Goal: Information Seeking & Learning: Learn about a topic

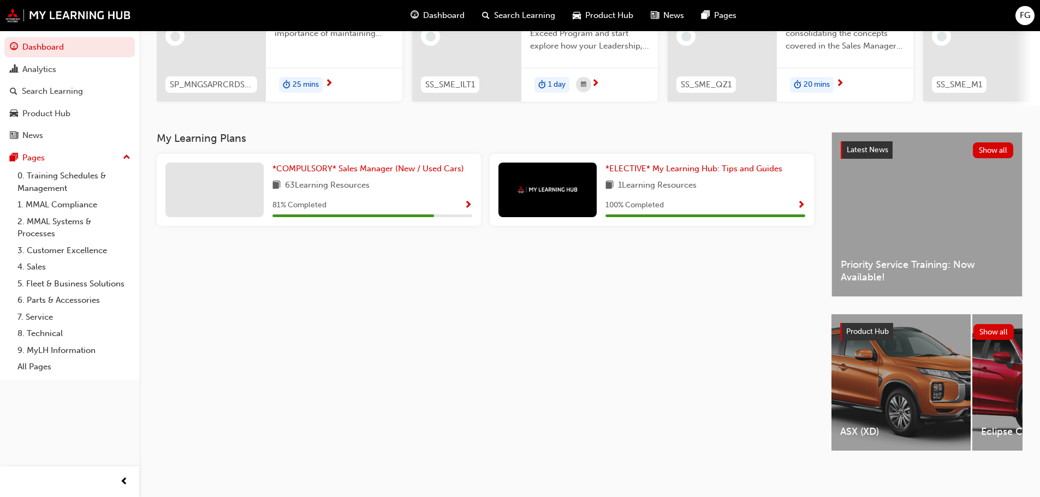
scroll to position [155, 0]
click at [396, 163] on span "*COMPULSORY* Sales Manager (New / Used Cars)" at bounding box center [368, 168] width 192 height 10
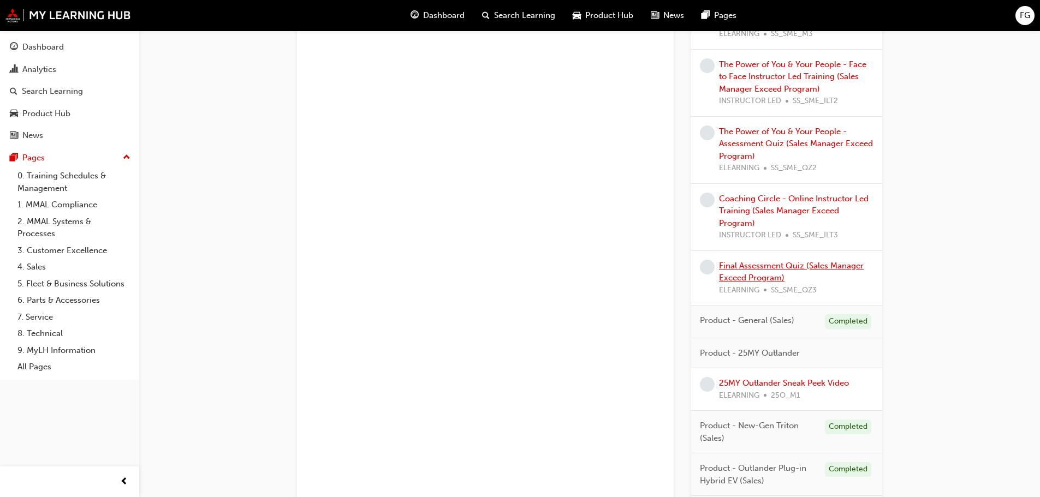
scroll to position [1014, 0]
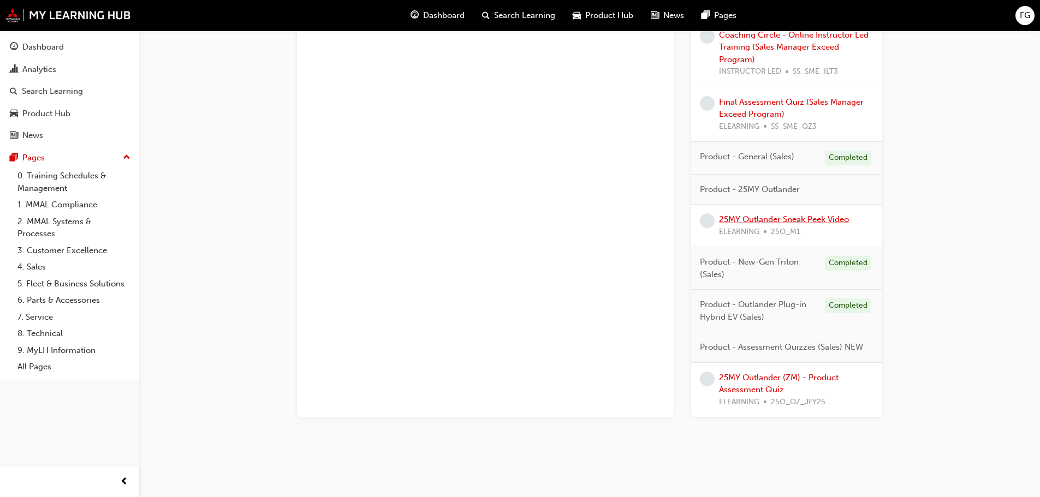
click at [772, 218] on link "25MY Outlander Sneak Peek Video" at bounding box center [784, 220] width 130 height 10
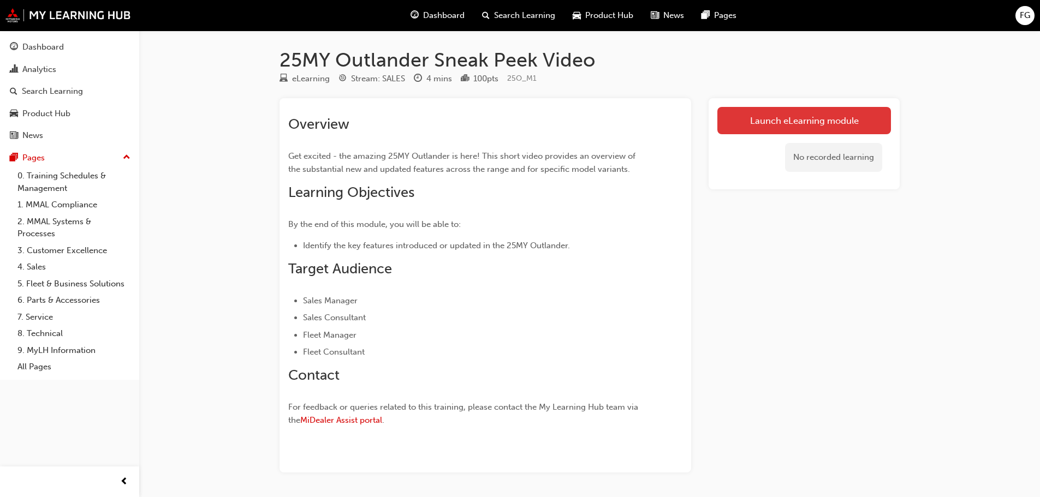
click at [784, 119] on link "Launch eLearning module" at bounding box center [804, 120] width 174 height 27
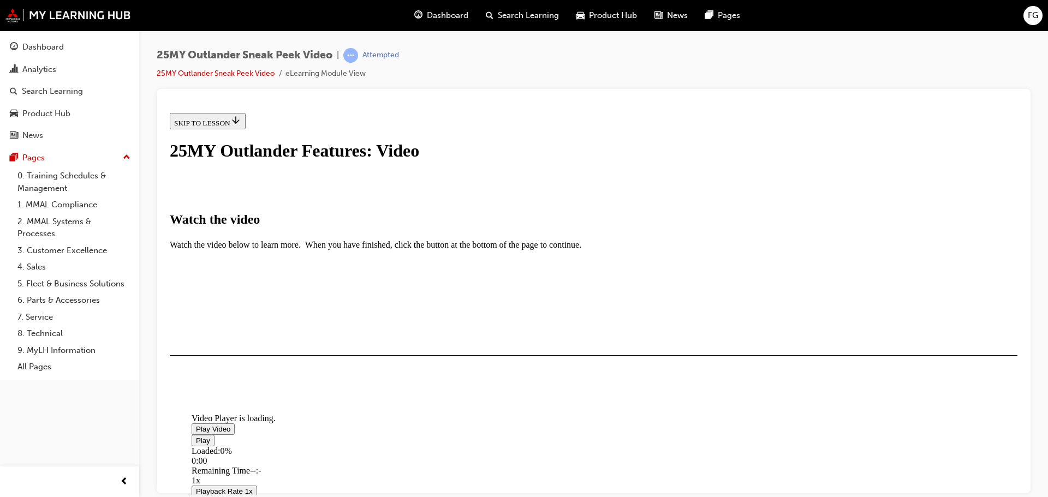
scroll to position [218, 0]
click at [196, 425] on span "Video player" at bounding box center [196, 429] width 0 height 8
click at [276, 391] on div "I HAVE WATCHED THIS VIDEO" at bounding box center [225, 387] width 102 height 9
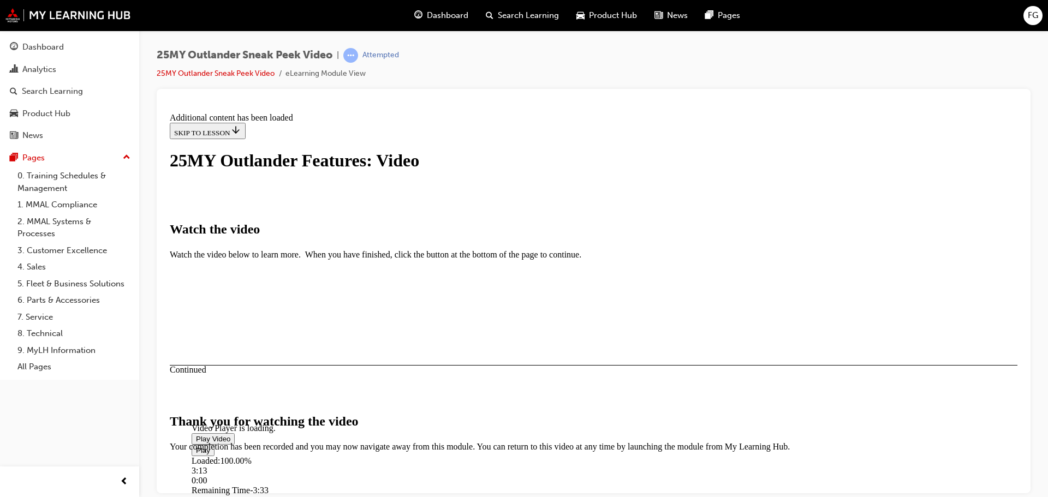
scroll to position [347, 0]
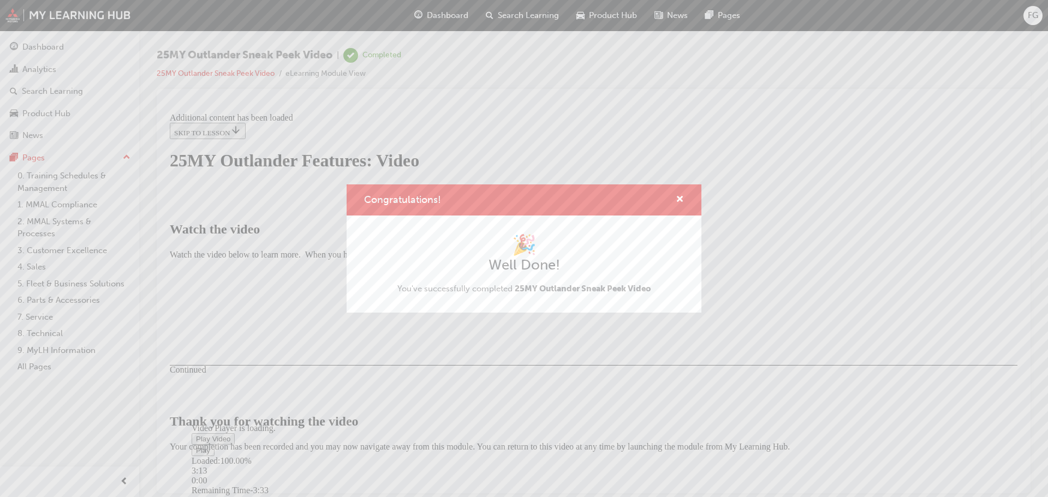
click at [719, 414] on div "Congratulations! 🎉 Well Done! You've successfully completed 25MY Outlander Snea…" at bounding box center [524, 248] width 1048 height 497
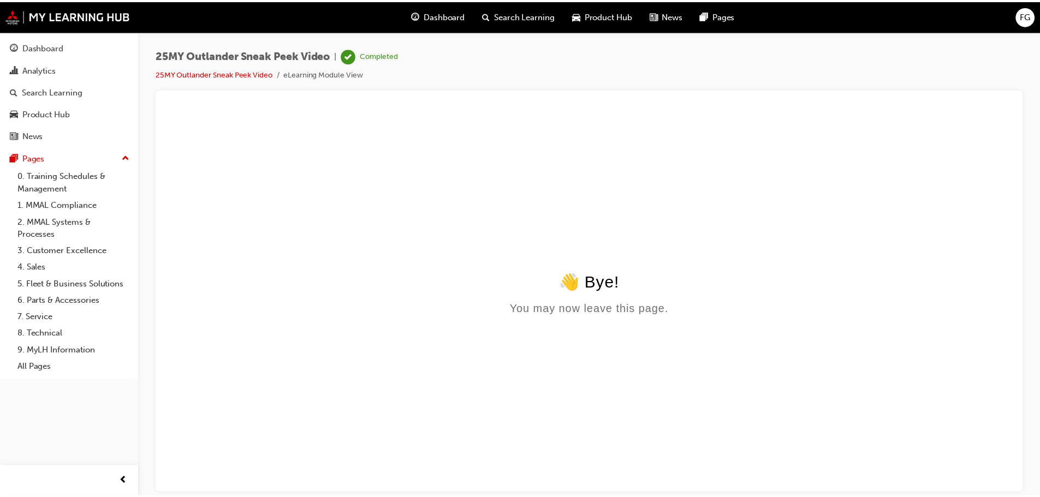
scroll to position [0, 0]
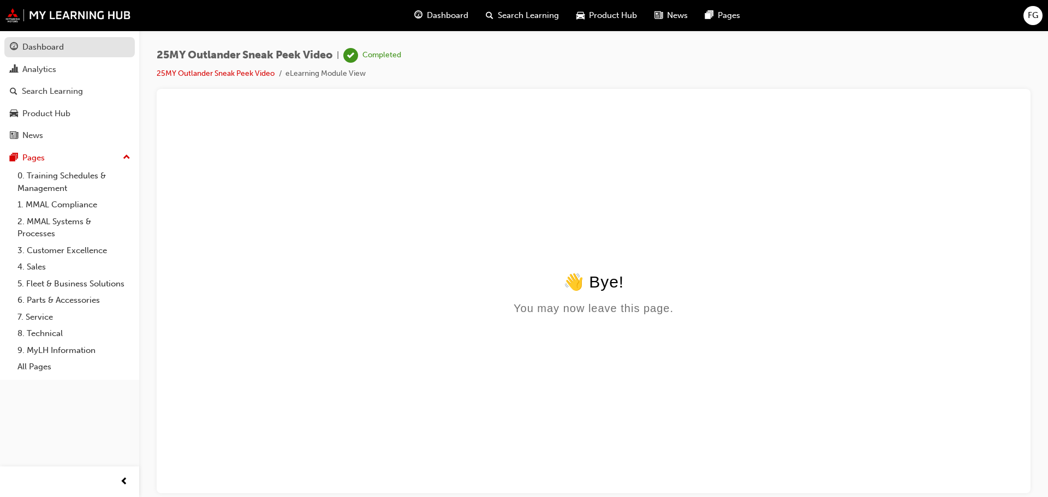
click at [44, 47] on div "Dashboard" at bounding box center [42, 47] width 41 height 13
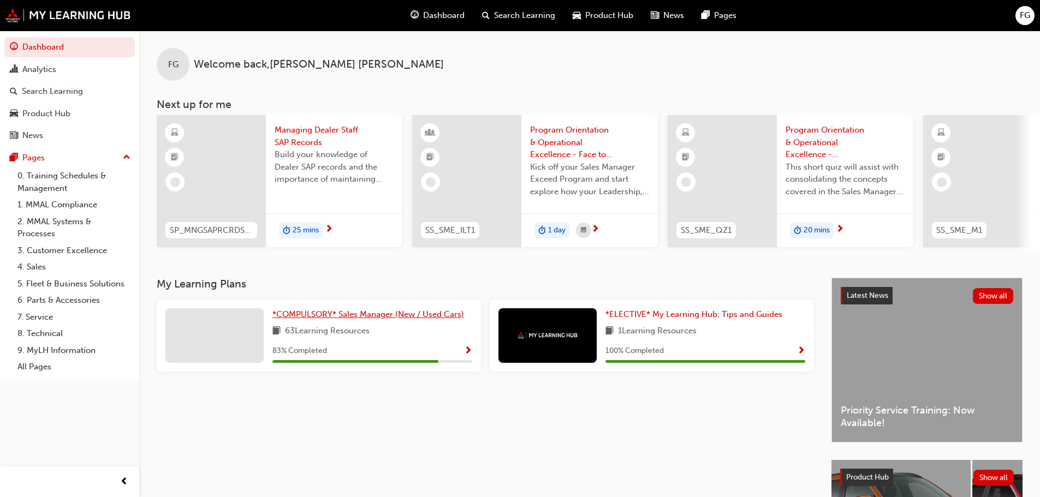
click at [385, 318] on span "*COMPULSORY* Sales Manager (New / Used Cars)" at bounding box center [368, 315] width 192 height 10
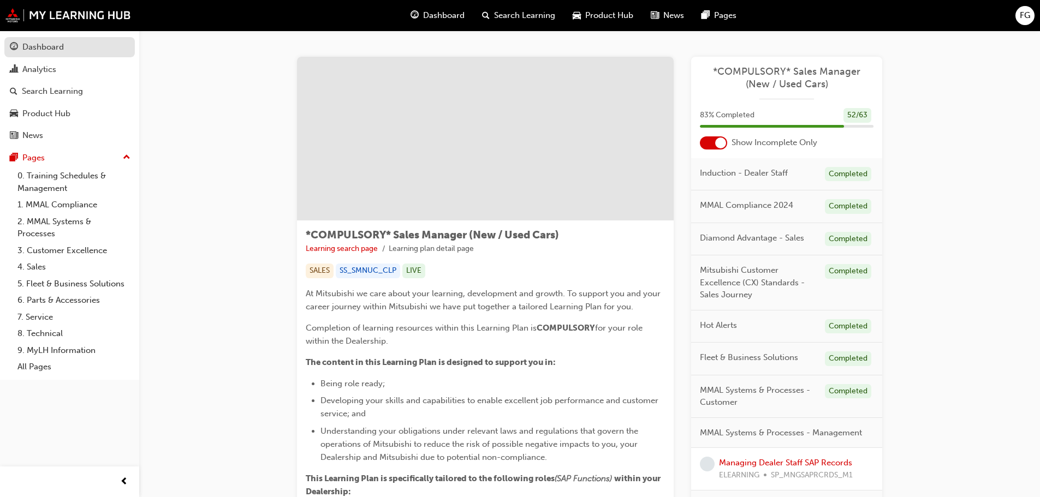
click at [21, 48] on div "Dashboard" at bounding box center [70, 47] width 120 height 14
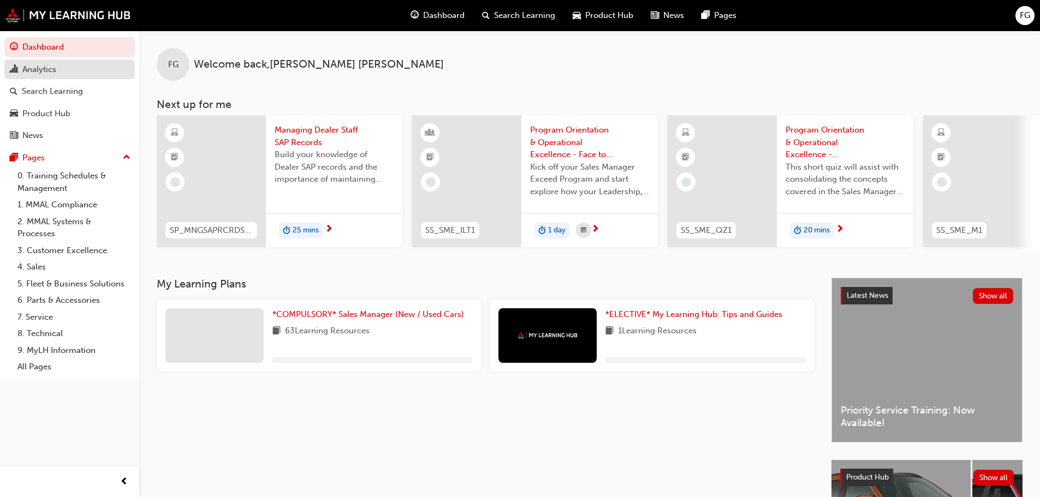
click at [41, 68] on div "Analytics" at bounding box center [39, 69] width 34 height 13
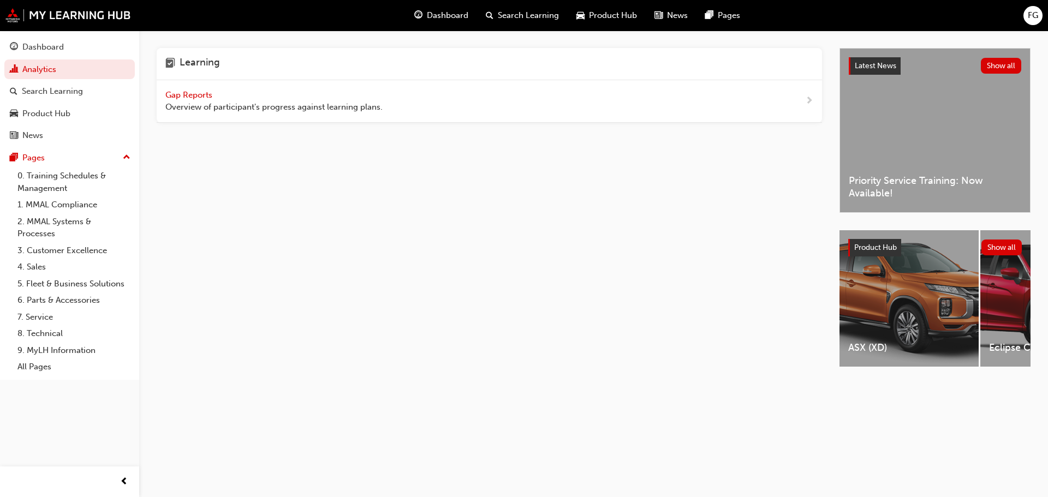
click at [204, 88] on div "Gap Reports Overview of participant's progress against learning plans." at bounding box center [490, 101] width 666 height 43
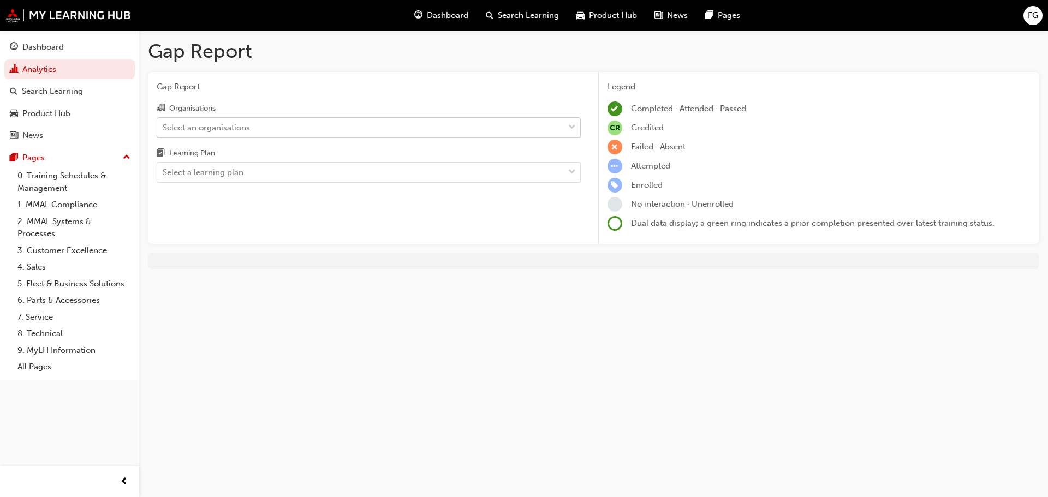
click at [248, 130] on div "Select an organisations" at bounding box center [206, 127] width 87 height 13
click at [164, 130] on input "Organisations Select an organisations" at bounding box center [163, 126] width 1 height 9
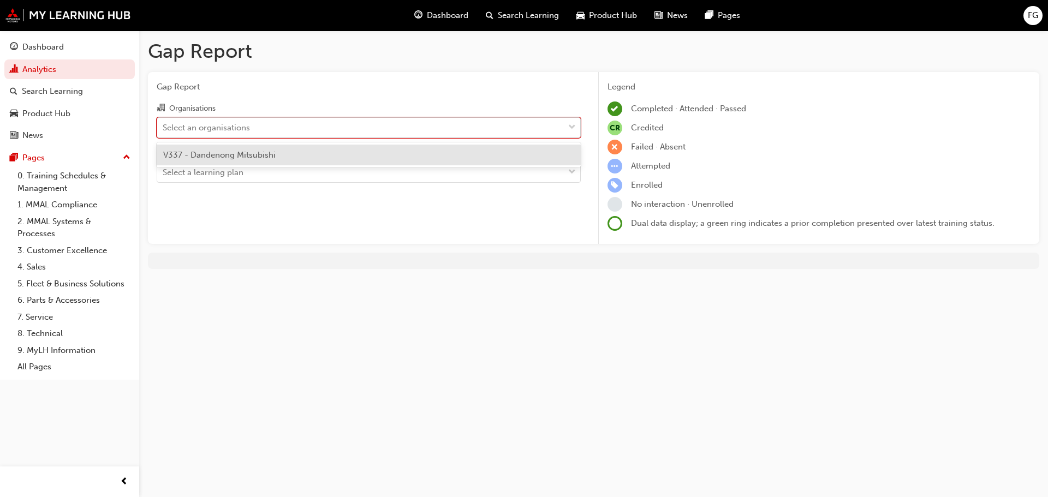
click at [248, 130] on div "Select an organisations" at bounding box center [206, 127] width 87 height 13
click at [164, 130] on input "Organisations option V337 - Dandenong Mitsubishi focused, 1 of 1. 1 result avai…" at bounding box center [163, 126] width 1 height 9
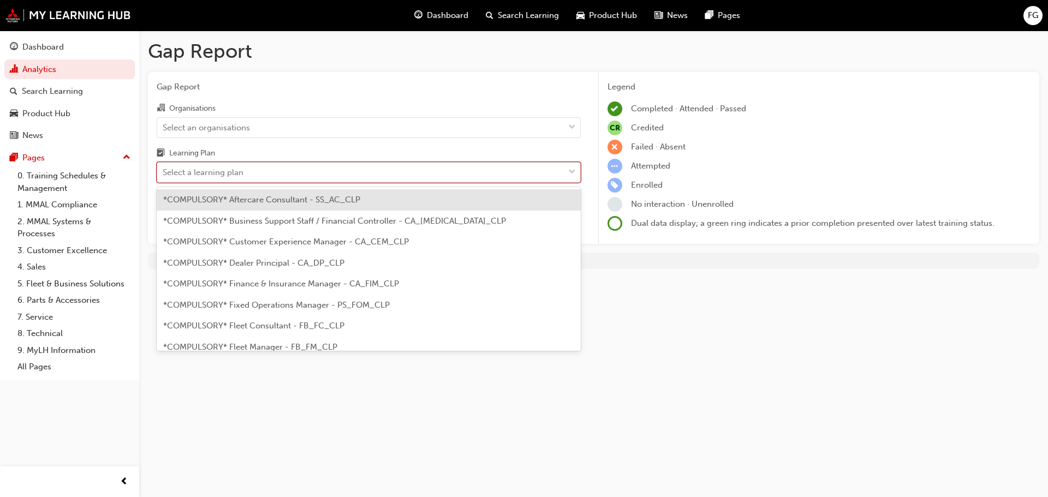
click at [235, 174] on div "Select a learning plan" at bounding box center [203, 173] width 81 height 13
click at [164, 174] on input "Learning Plan option *COMPULSORY* Aftercare Consultant - SS_AC_CLP focused, 1 o…" at bounding box center [163, 172] width 1 height 9
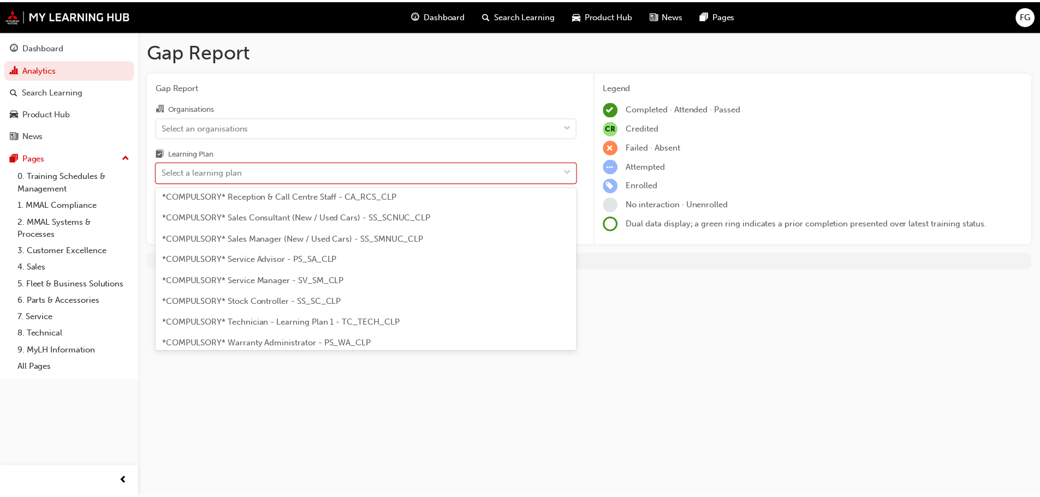
scroll to position [328, 0]
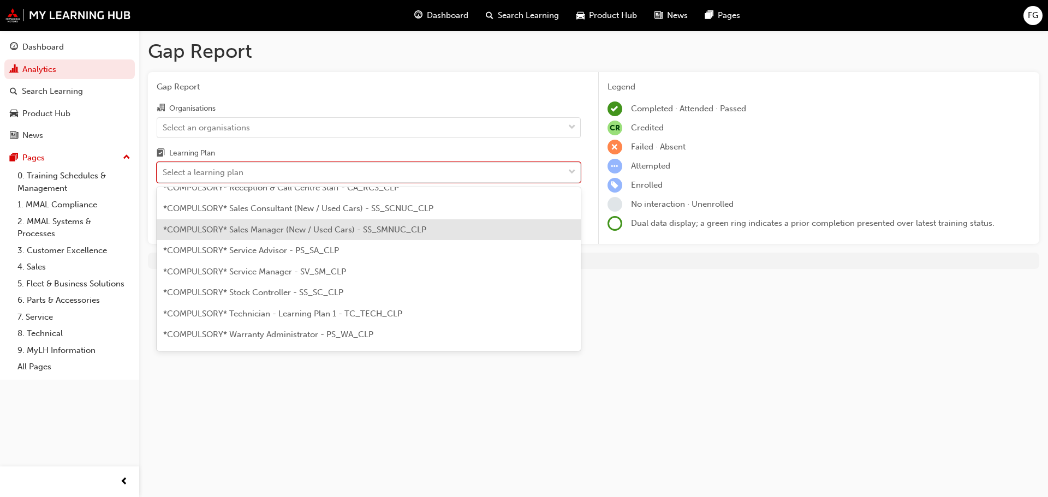
click at [274, 227] on span "*COMPULSORY* Sales Manager (New / Used Cars) - SS_SMNUC_CLP" at bounding box center [294, 230] width 263 height 10
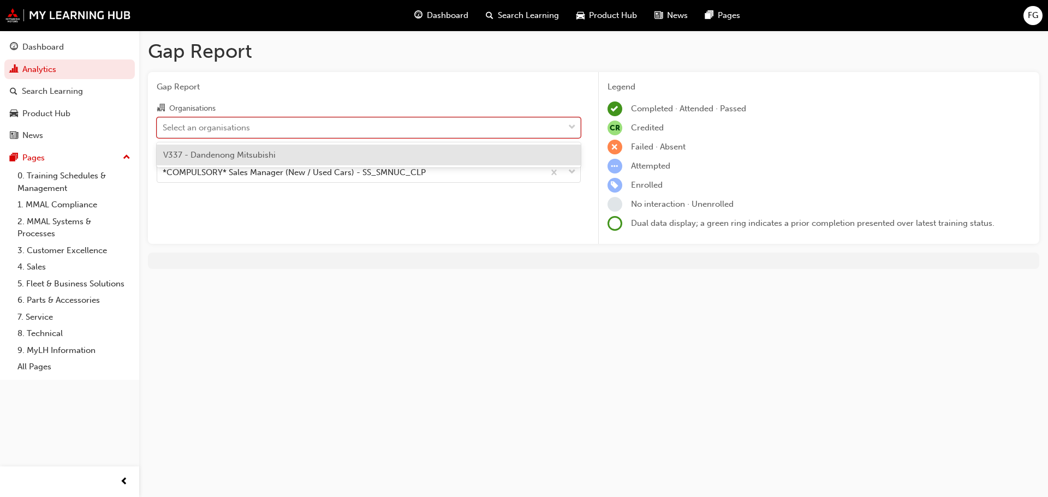
click at [393, 128] on div "Select an organisations" at bounding box center [360, 127] width 407 height 19
click at [164, 128] on input "Organisations option V337 - Dandenong Mitsubishi focused, 1 of 1. 1 result avai…" at bounding box center [163, 126] width 1 height 9
click at [380, 158] on div "V337 - Dandenong Mitsubishi" at bounding box center [369, 155] width 424 height 21
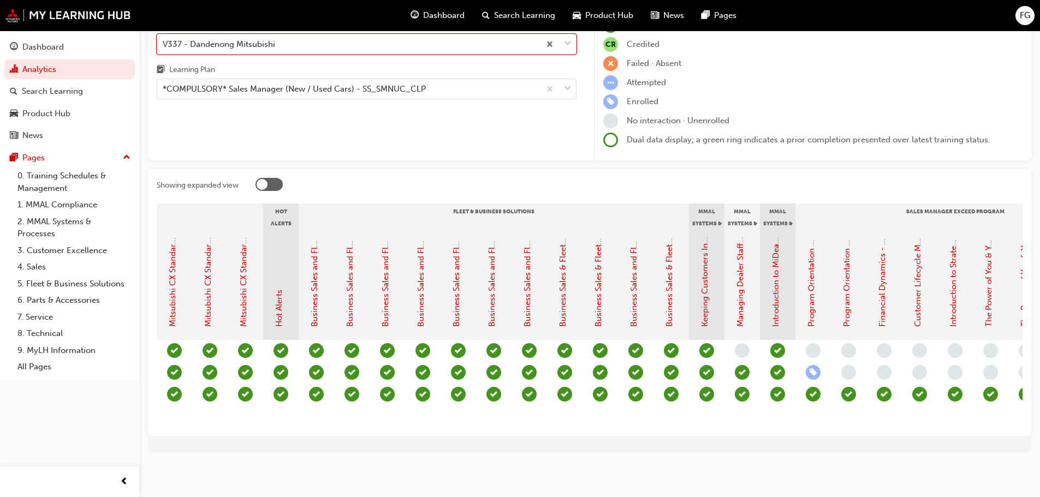
scroll to position [0, 923]
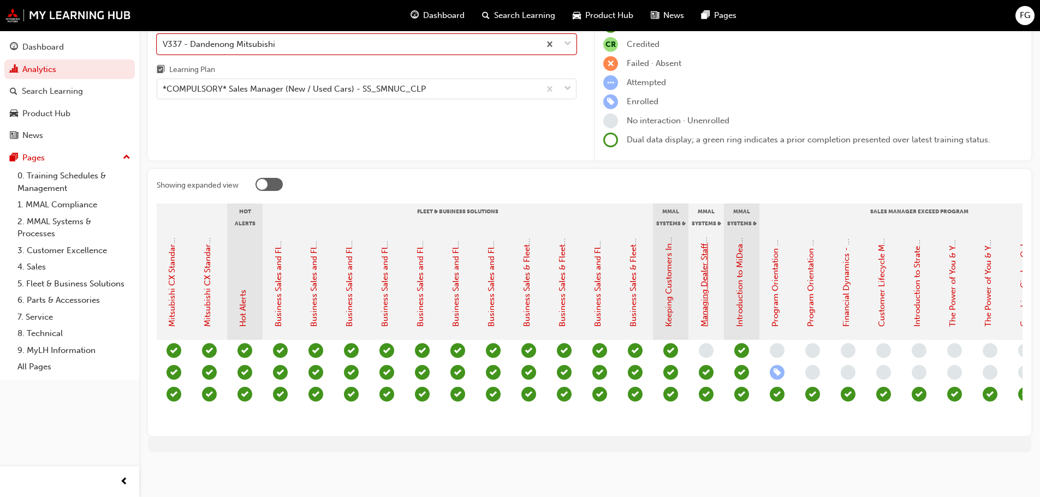
click at [705, 276] on link "Managing Dealer Staff SAP Records" at bounding box center [704, 260] width 10 height 133
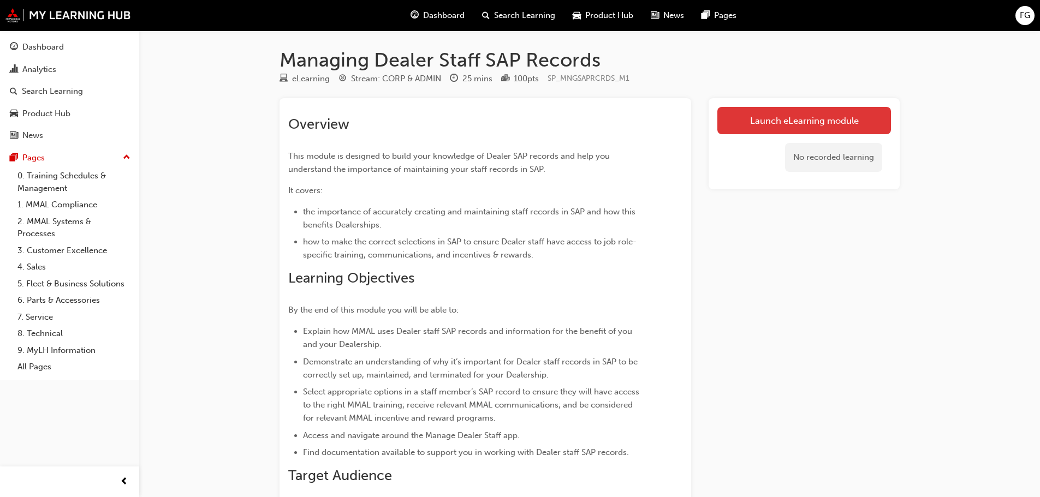
click at [768, 114] on link "Launch eLearning module" at bounding box center [804, 120] width 174 height 27
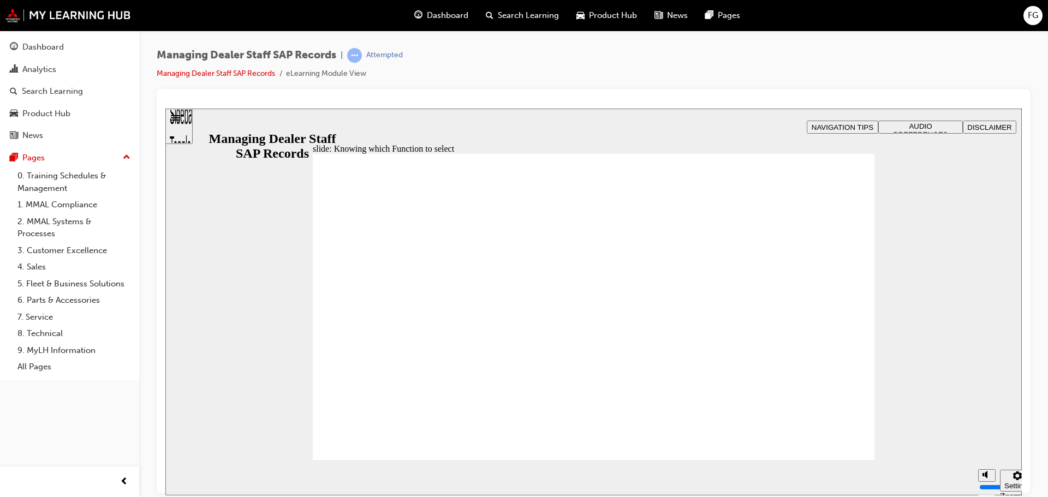
drag, startPoint x: 847, startPoint y: 165, endPoint x: 836, endPoint y: 199, distance: 35.6
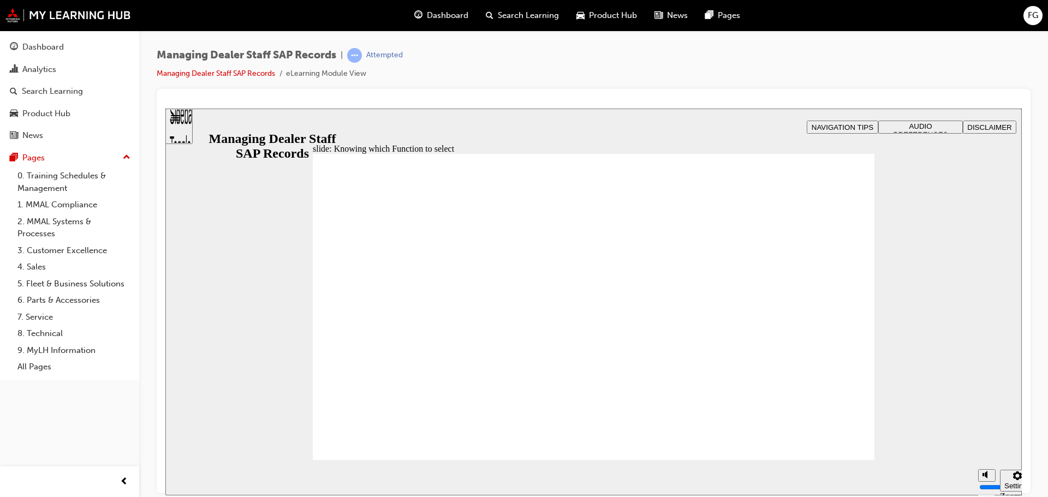
type input "123"
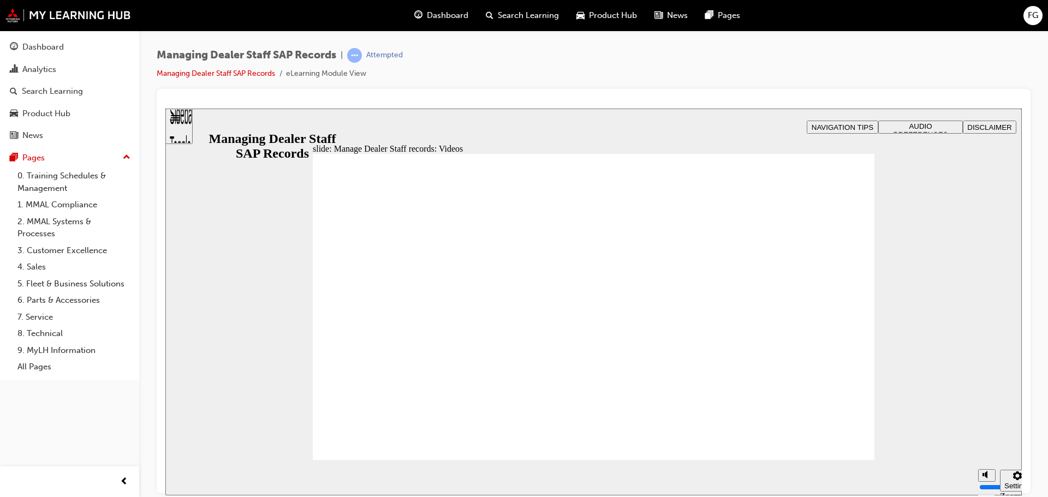
type input "0"
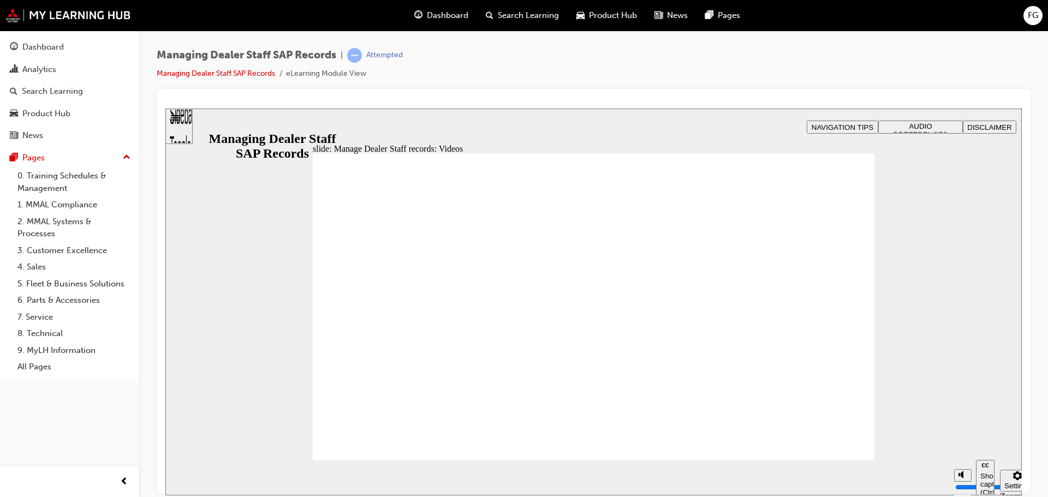
type input "0"
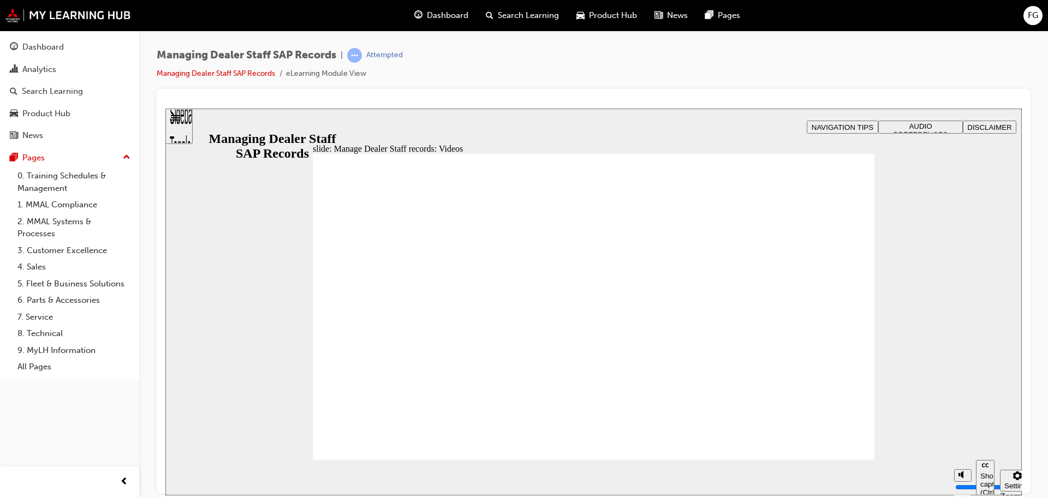
type input "0"
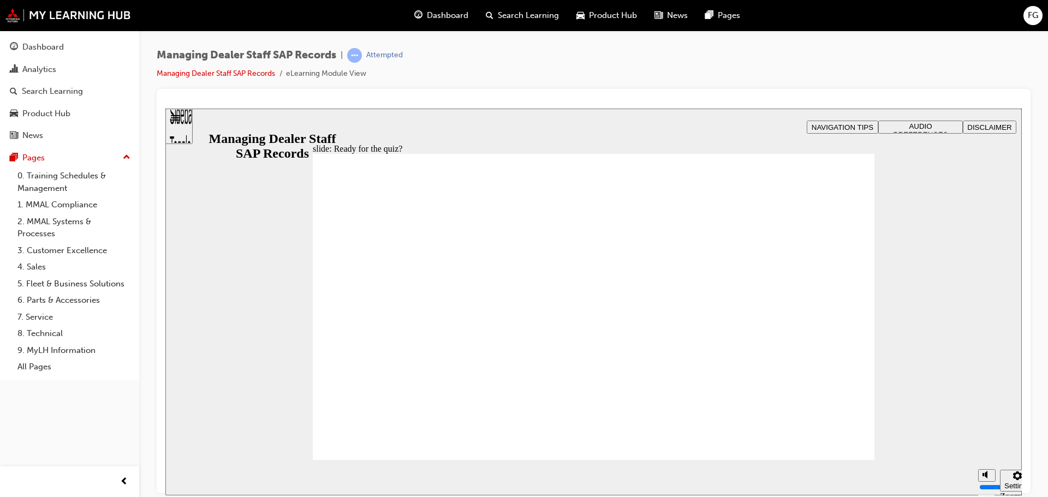
checkbox input "true"
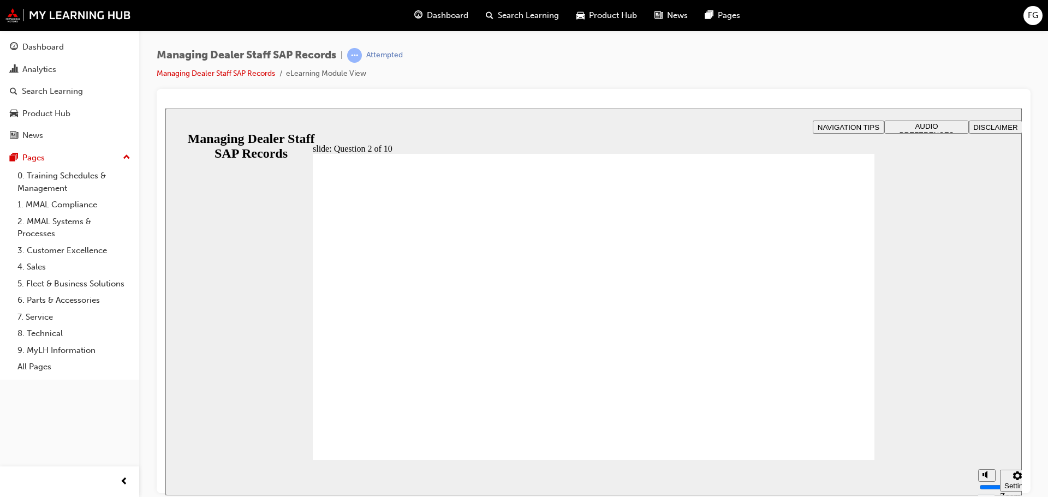
radio input "true"
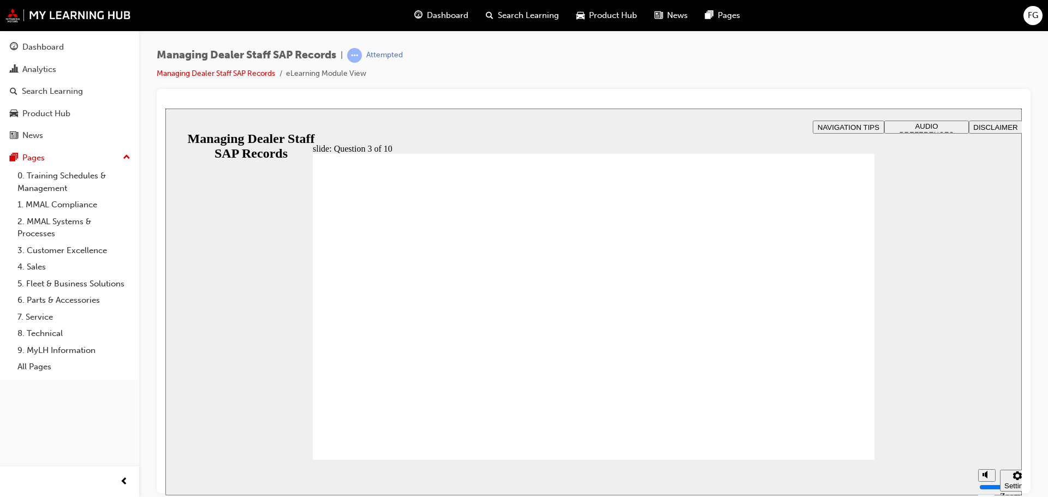
checkbox input "true"
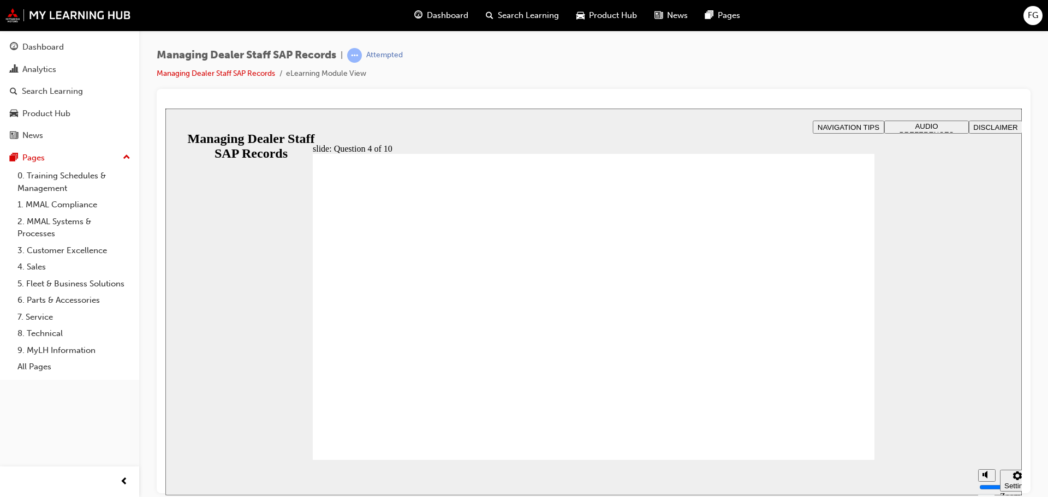
checkbox input "true"
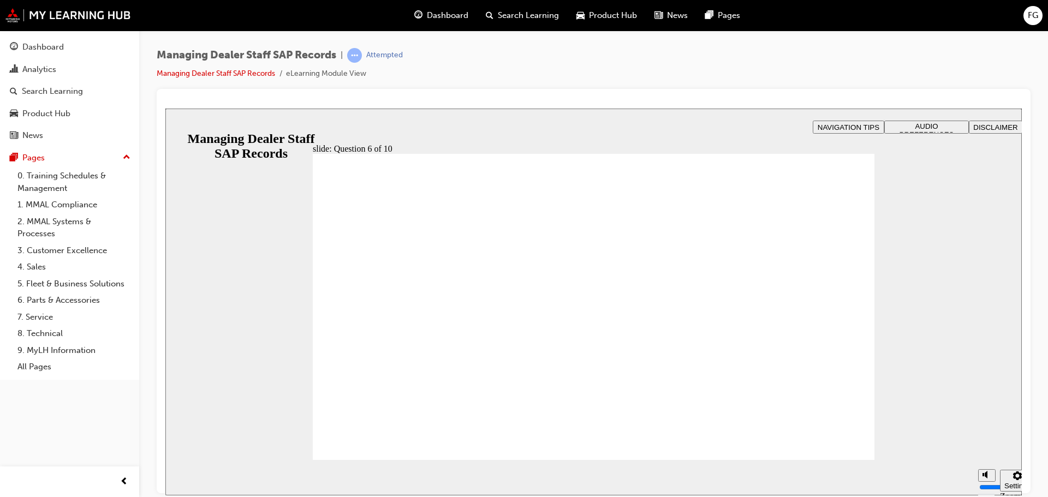
radio input "true"
checkbox input "true"
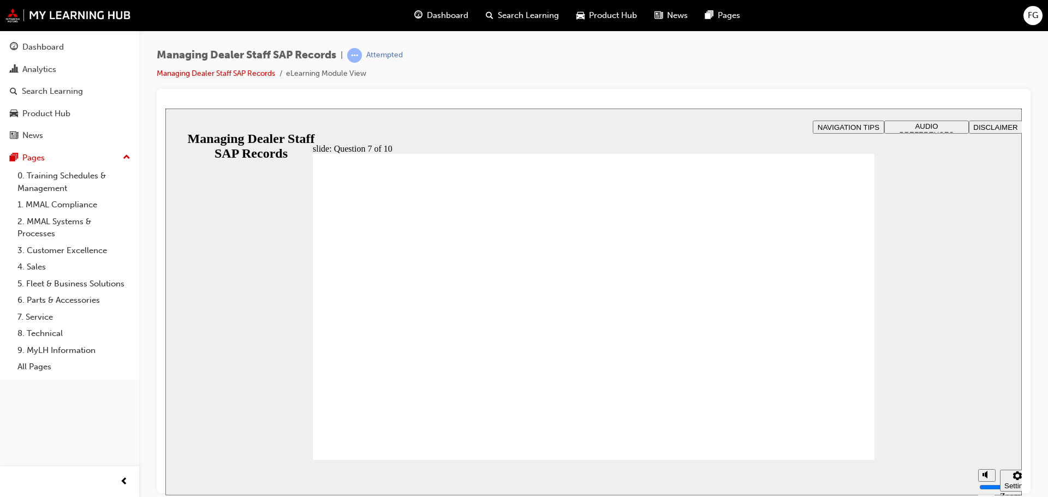
radio input "true"
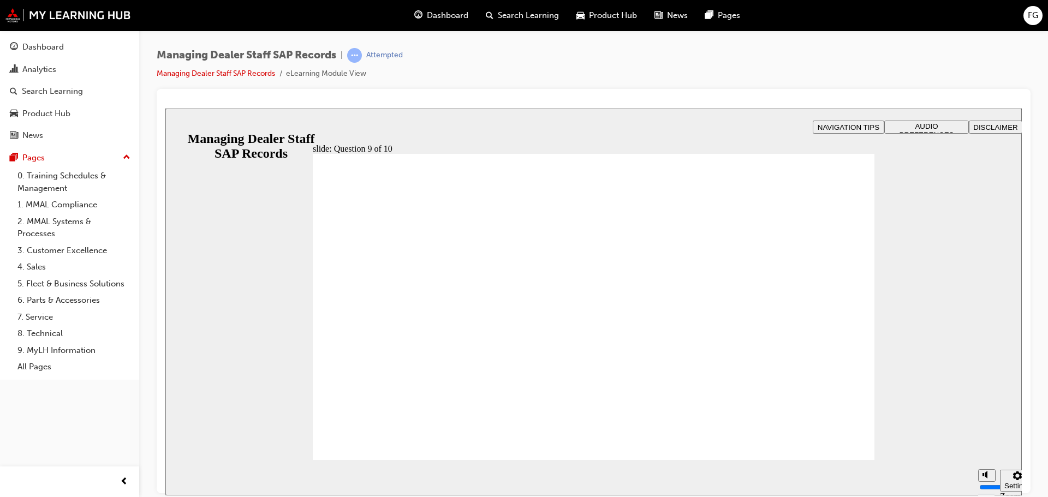
radio input "true"
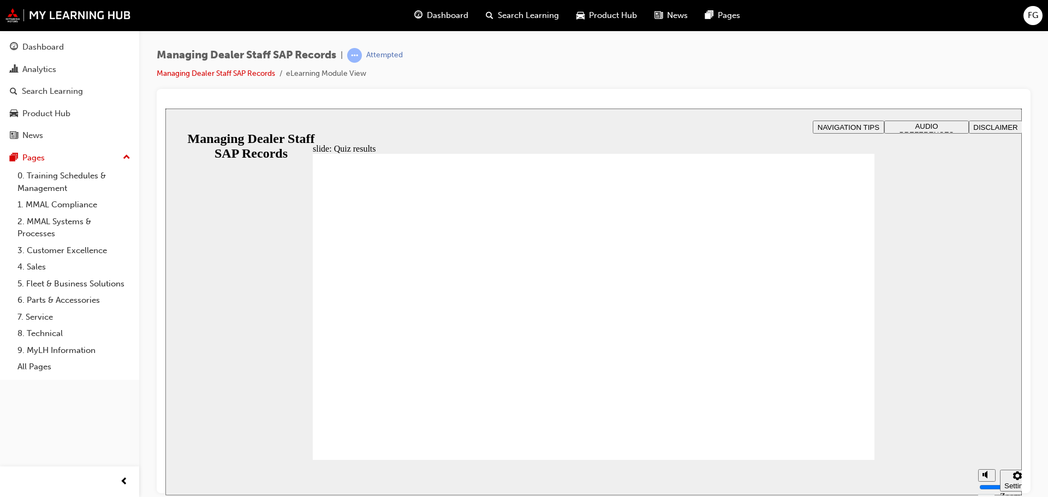
checkbox input "true"
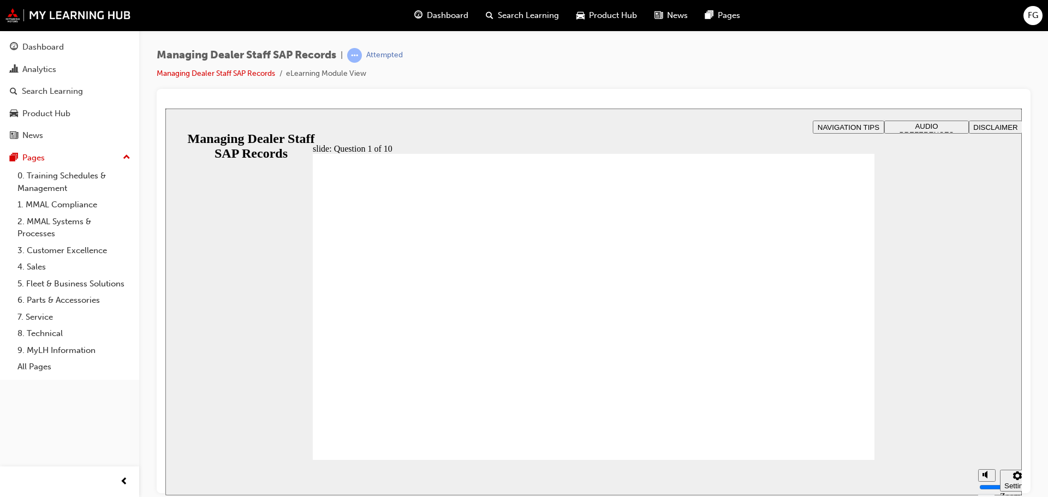
radio input "true"
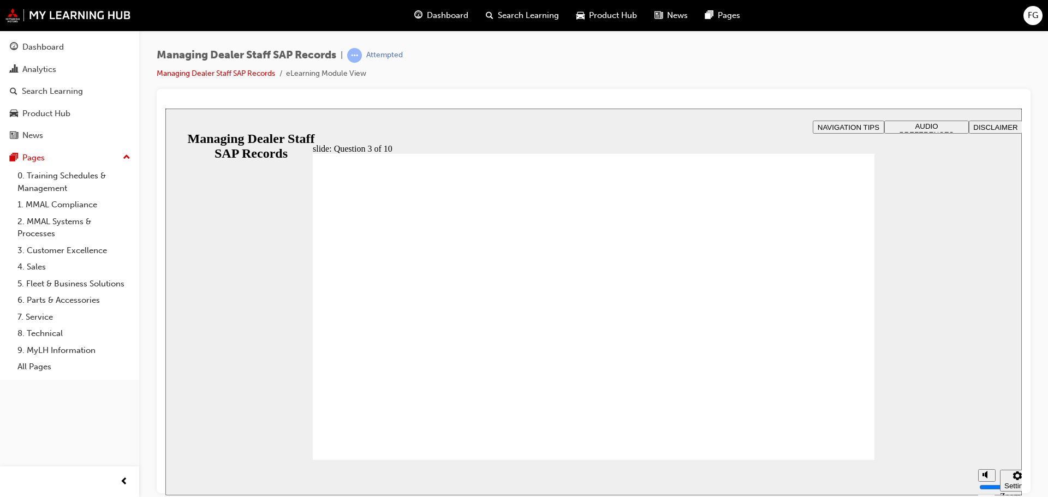
checkbox input "true"
drag, startPoint x: 711, startPoint y: 306, endPoint x: 726, endPoint y: 349, distance: 45.4
checkbox input "true"
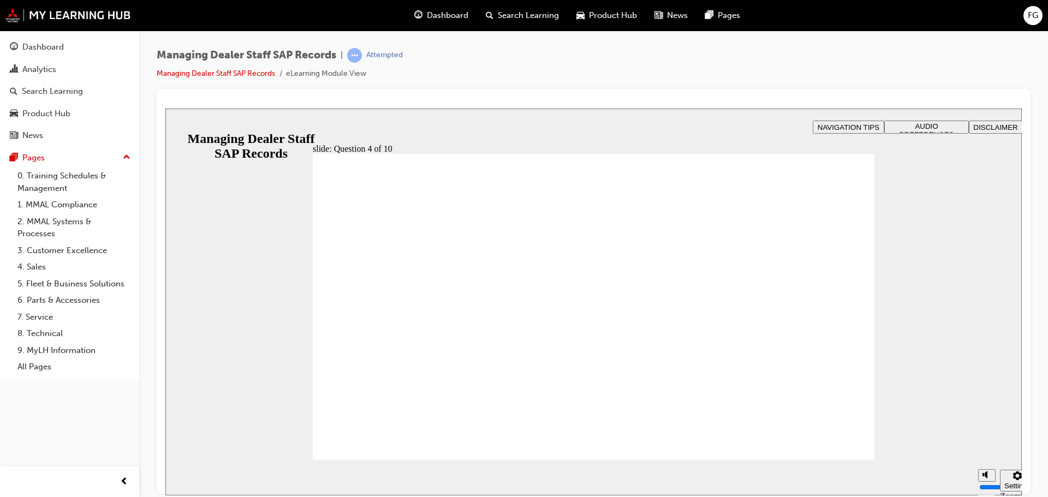
checkbox input "true"
checkbox input "false"
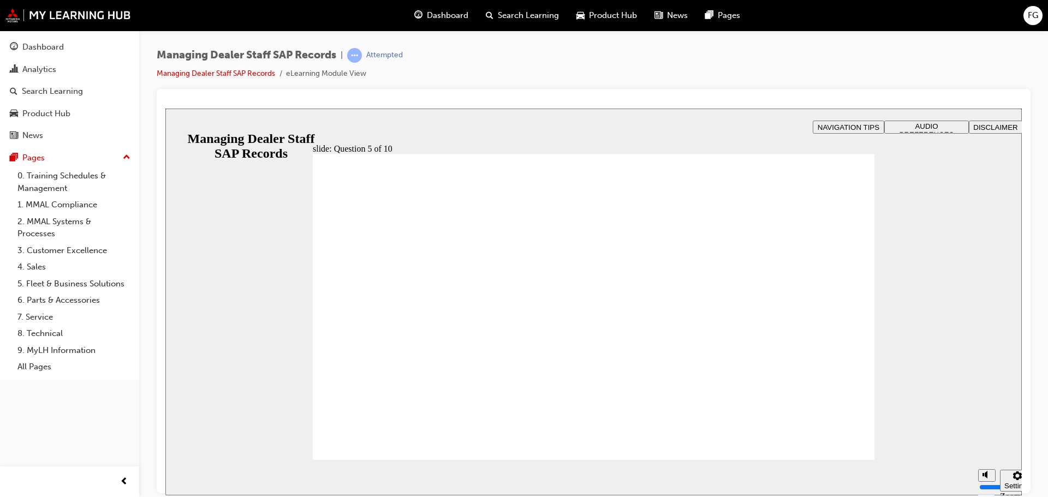
checkbox input "true"
radio input "true"
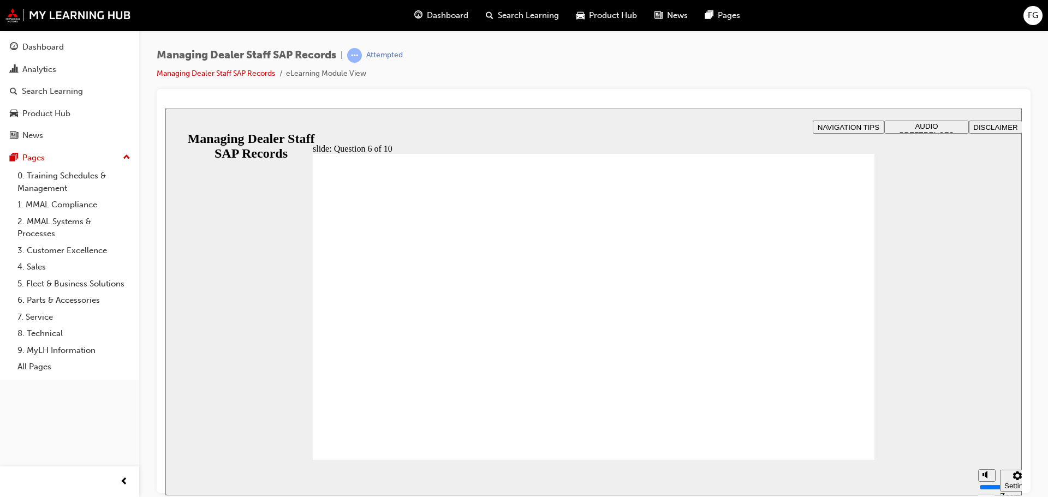
checkbox input "true"
radio input "true"
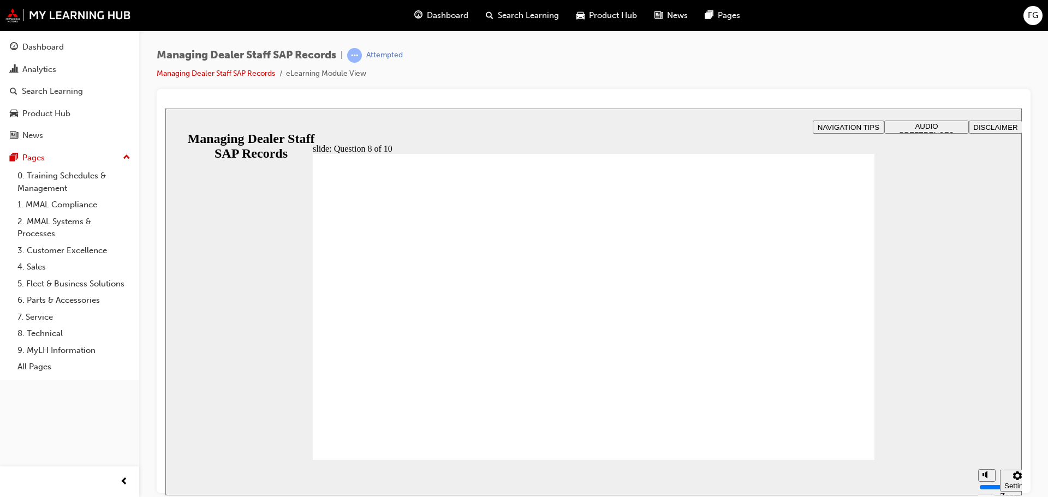
radio input "true"
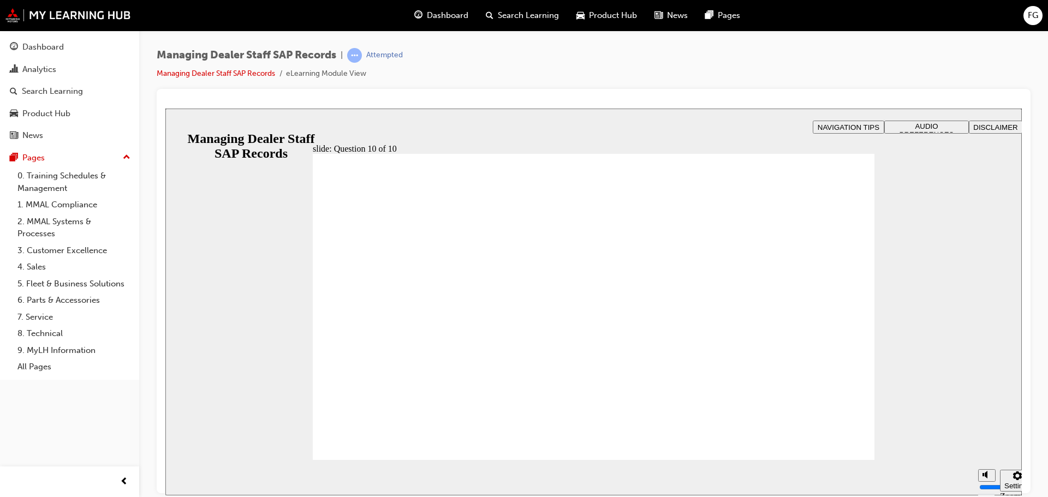
radio input "true"
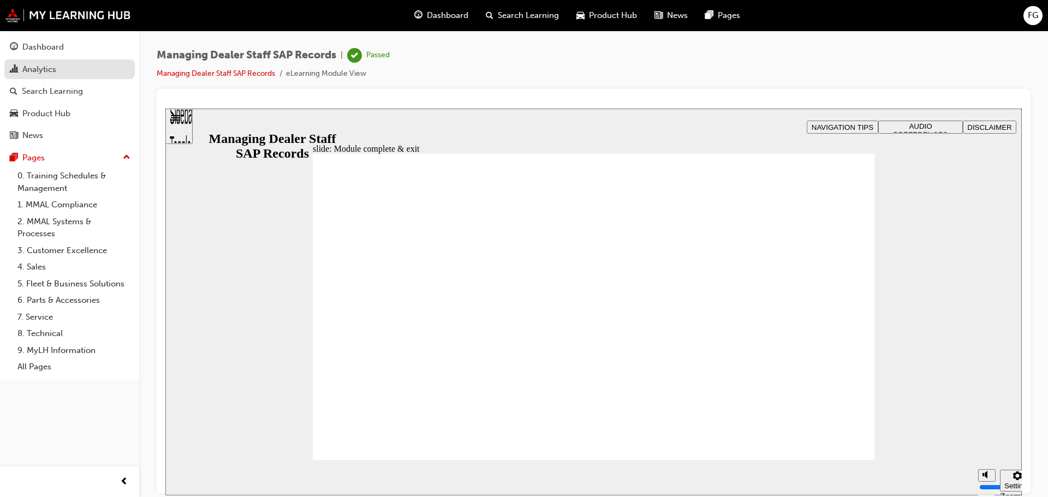
click at [50, 72] on div "Analytics" at bounding box center [39, 69] width 34 height 13
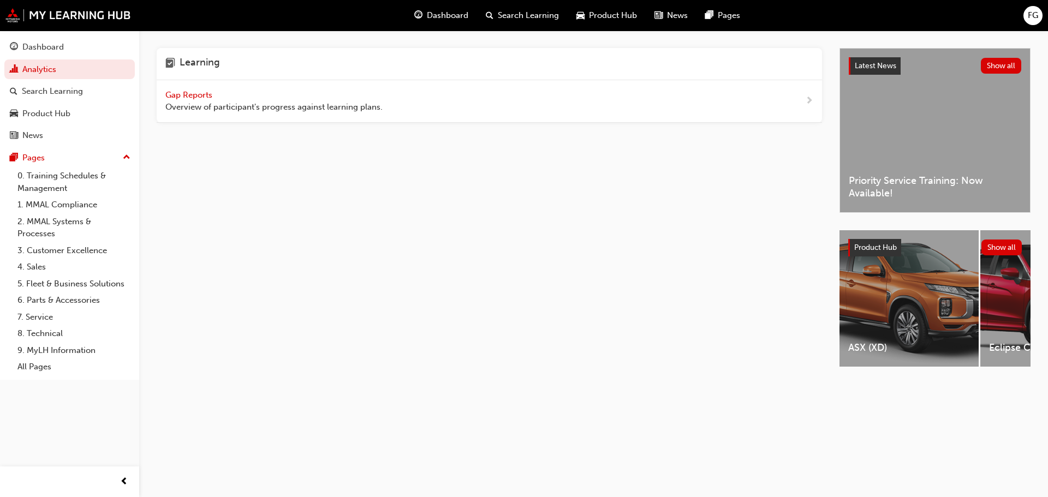
click at [198, 97] on span "Gap Reports" at bounding box center [189, 95] width 49 height 10
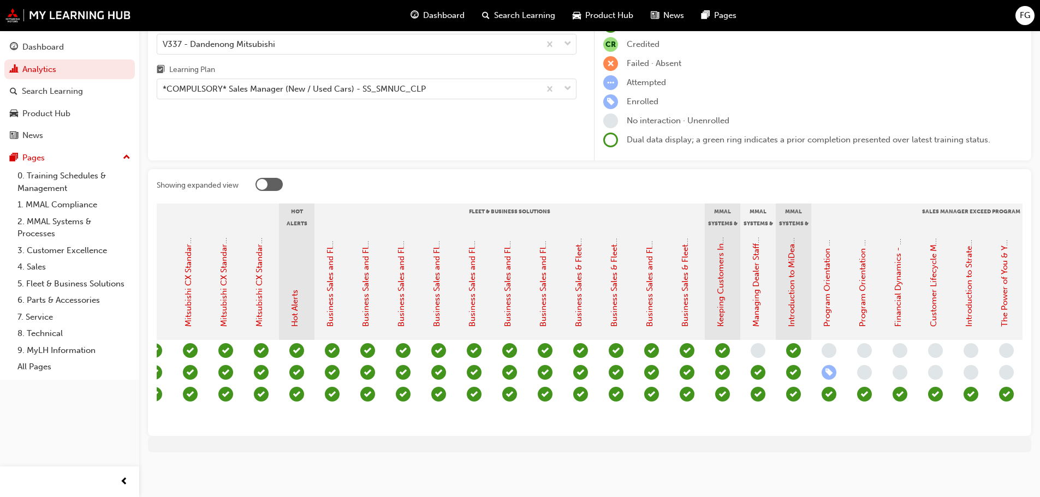
scroll to position [0, 874]
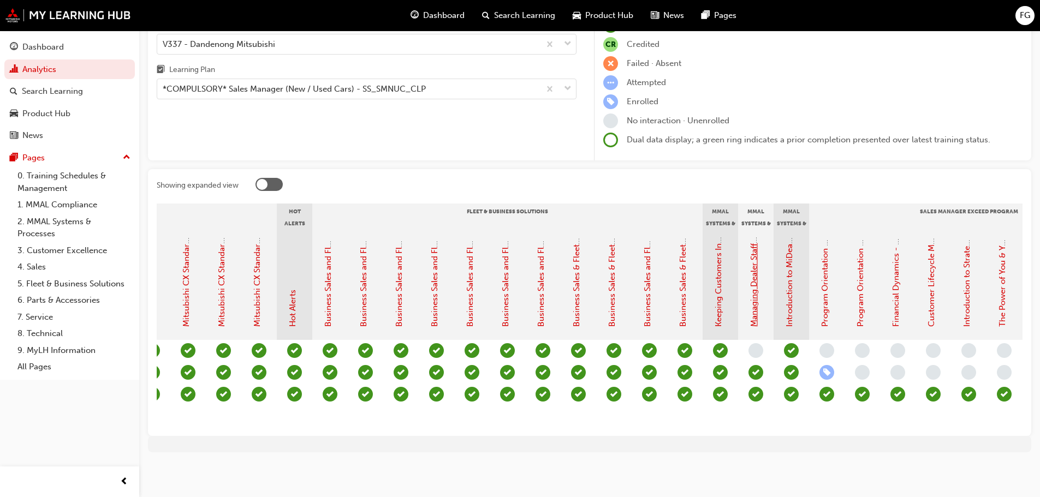
click at [752, 292] on link "Managing Dealer Staff SAP Records" at bounding box center [754, 260] width 10 height 133
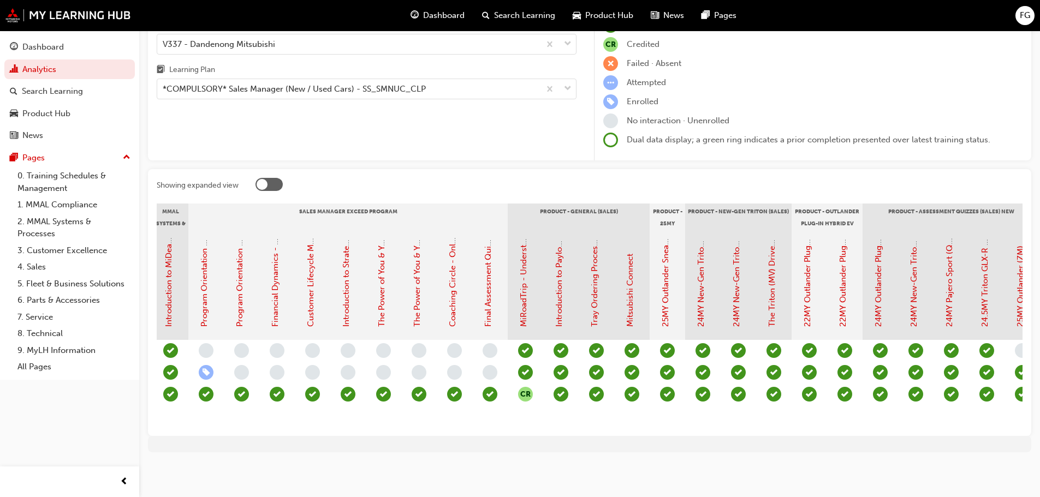
scroll to position [0, 1547]
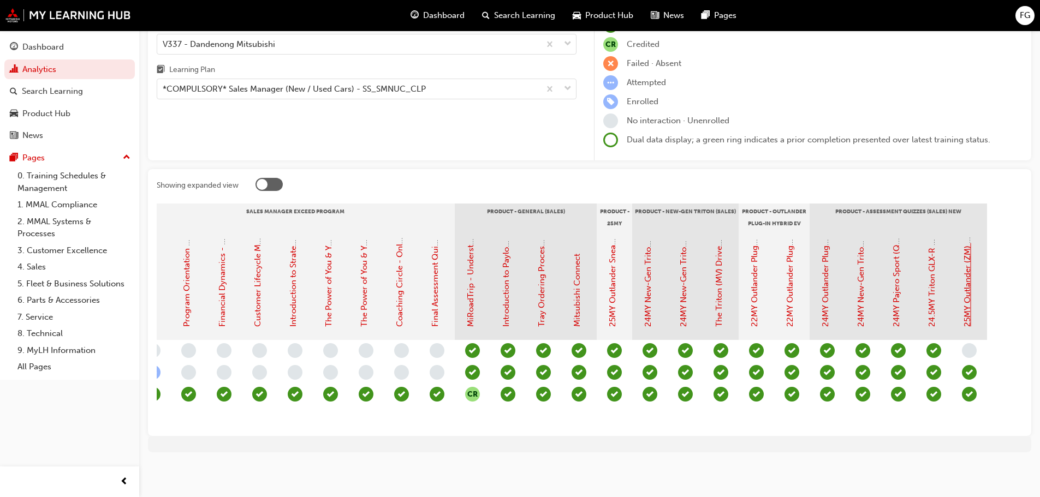
click at [969, 275] on link "25MY Outlander (ZM) - Product Assessment Quiz" at bounding box center [968, 233] width 10 height 187
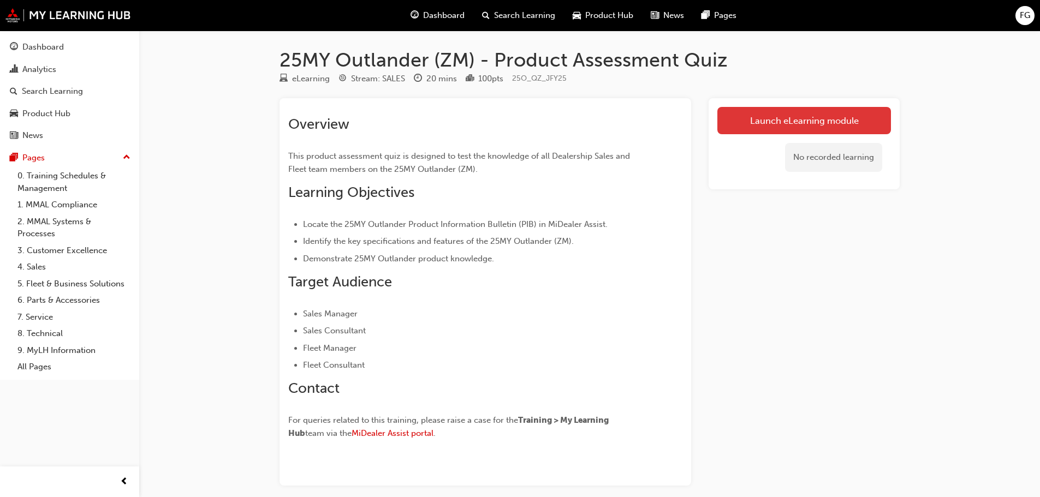
click at [799, 120] on link "Launch eLearning module" at bounding box center [804, 120] width 174 height 27
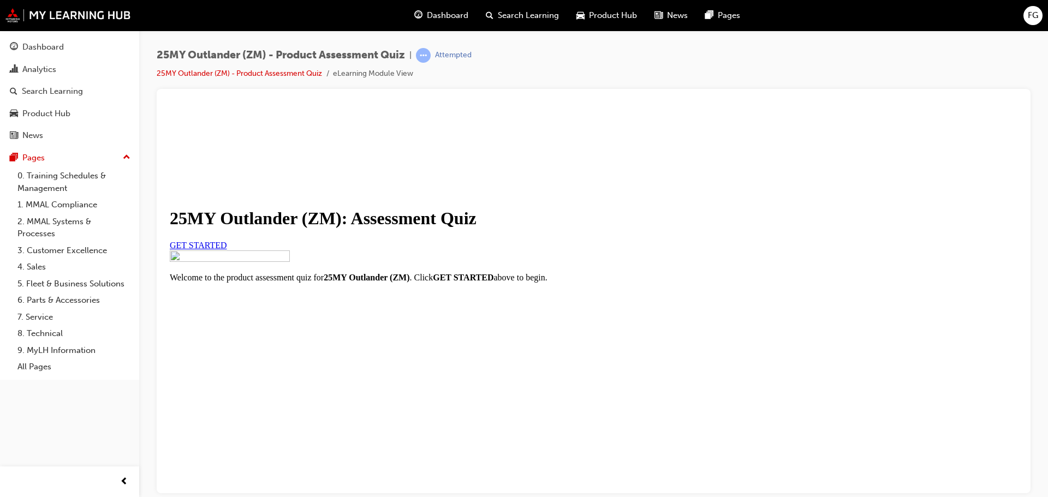
click at [227, 250] on span "GET STARTED" at bounding box center [198, 244] width 57 height 9
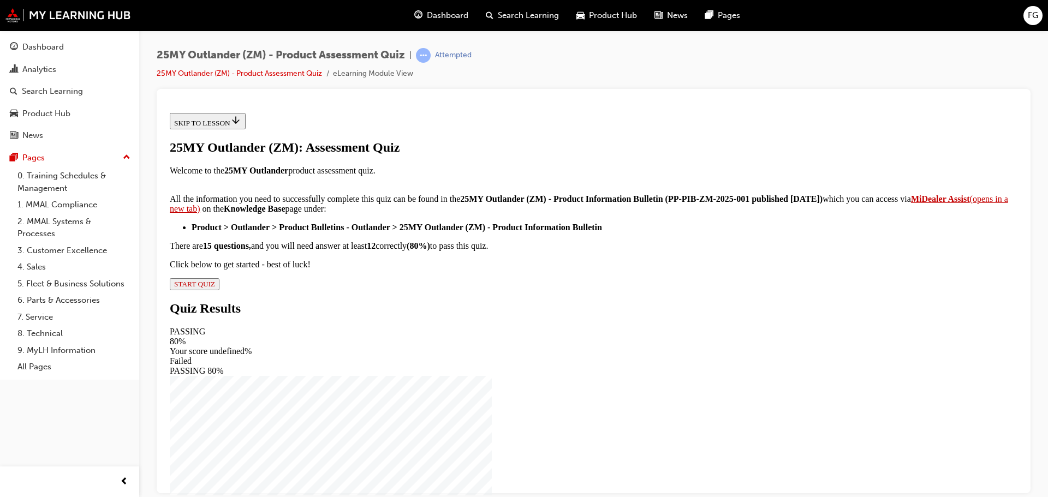
scroll to position [182, 0]
click at [215, 288] on span "START QUIZ" at bounding box center [194, 284] width 41 height 8
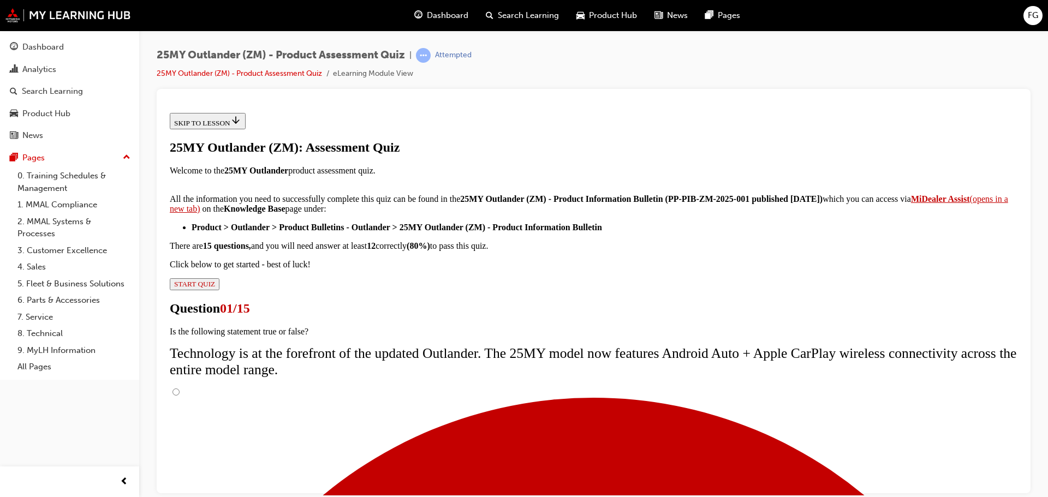
click at [180, 388] on input "True" at bounding box center [176, 391] width 7 height 7
radio input "true"
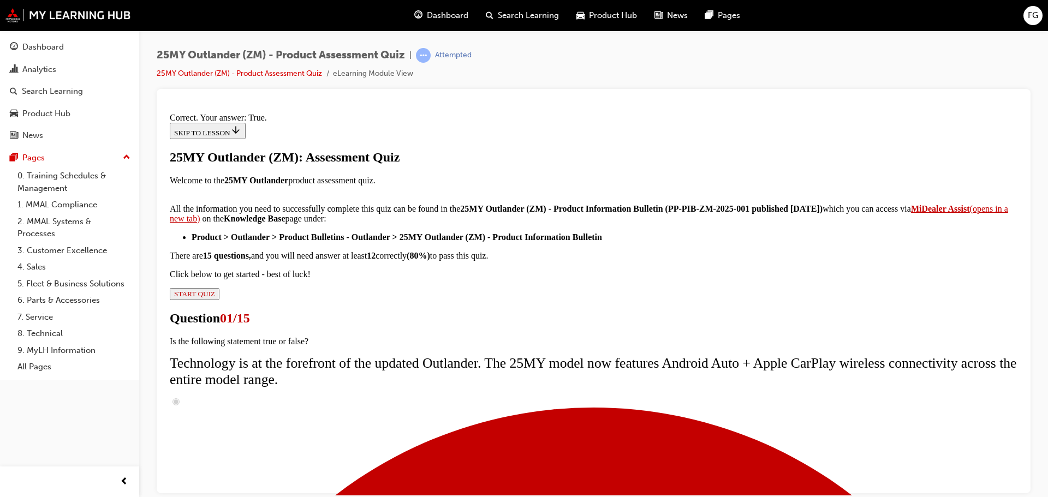
scroll to position [132, 0]
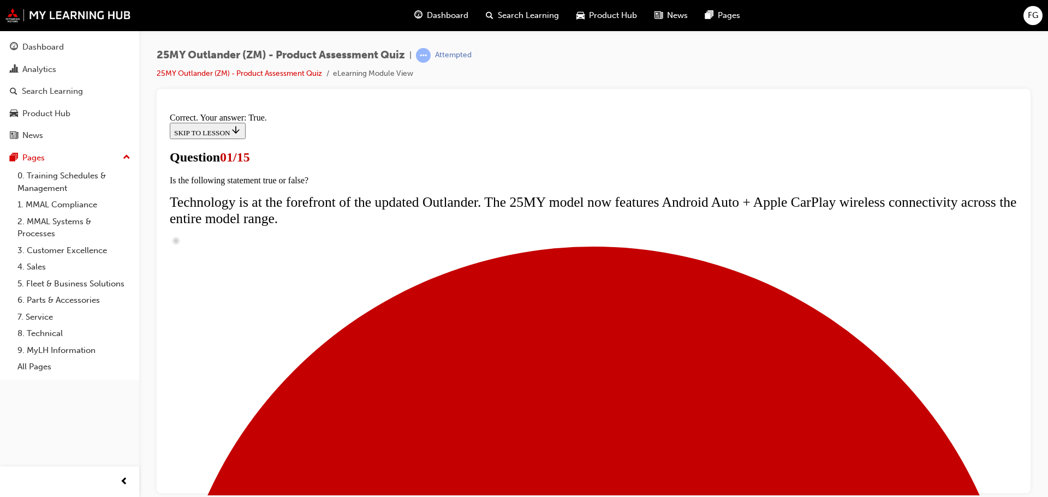
scroll to position [109, 0]
radio input "true"
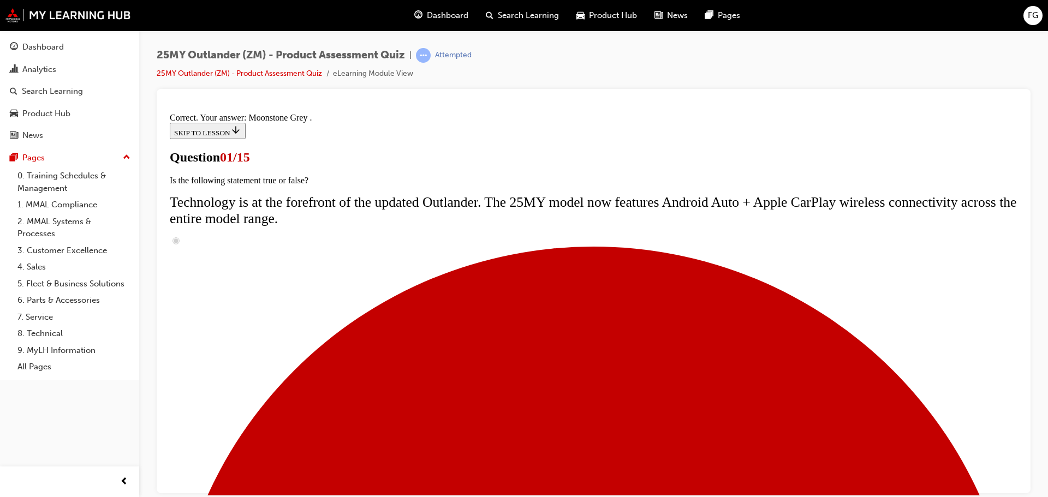
scroll to position [270, 0]
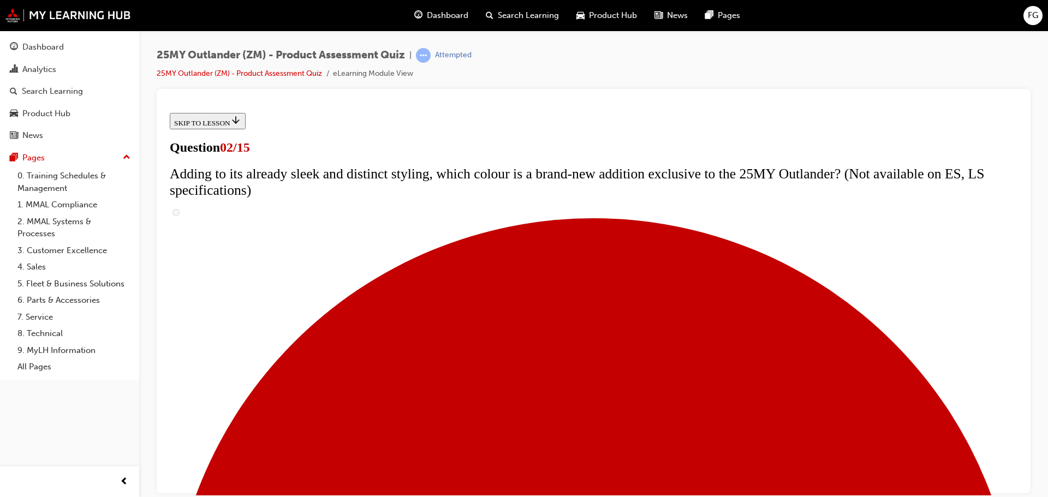
scroll to position [164, 0]
checkbox input "true"
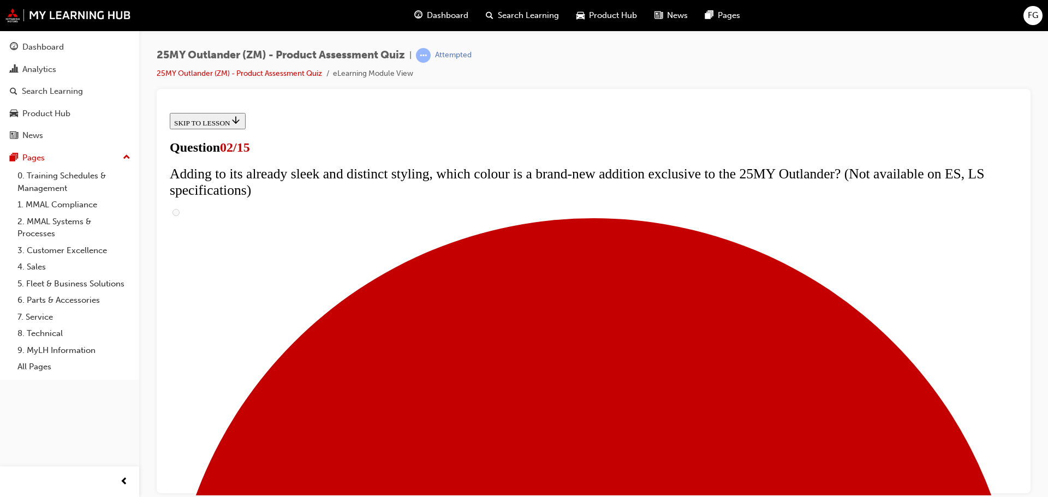
checkbox input "true"
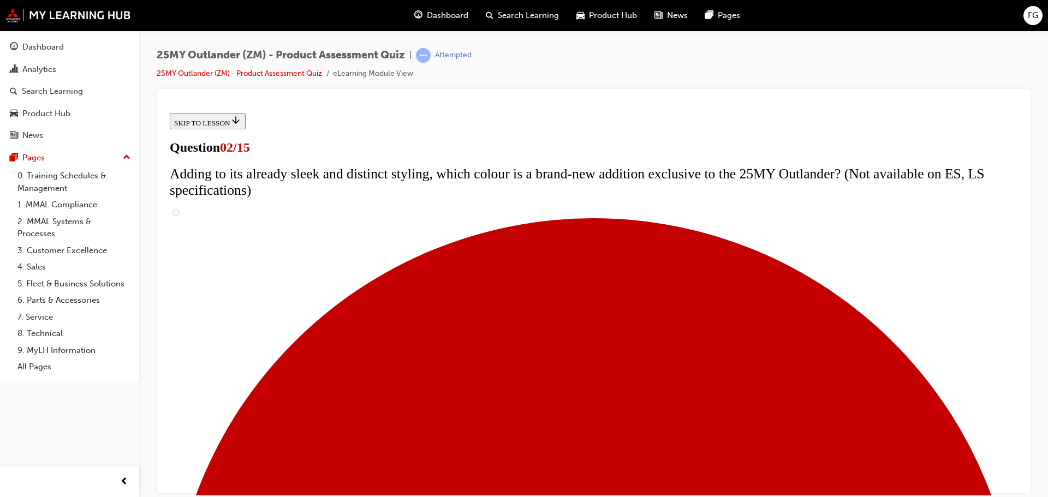
checkbox input "true"
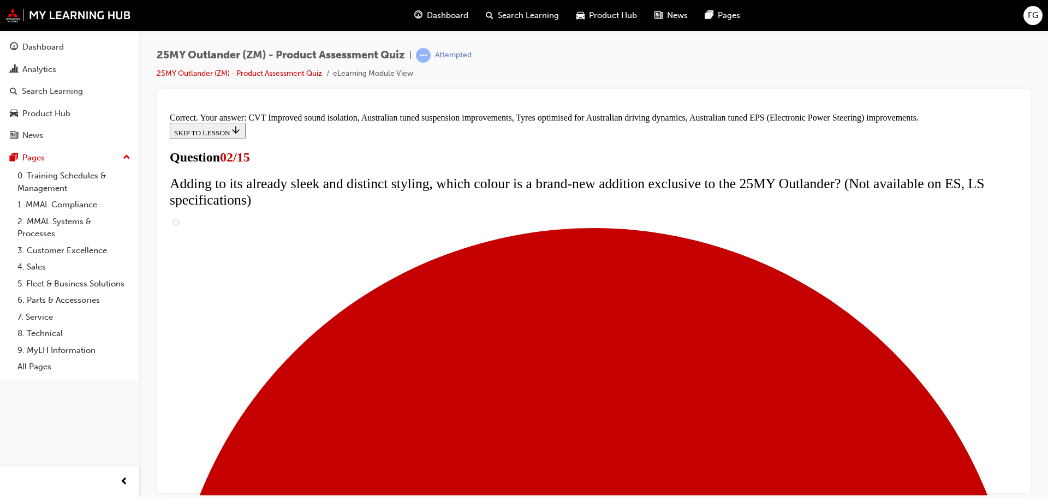
scroll to position [307, 0]
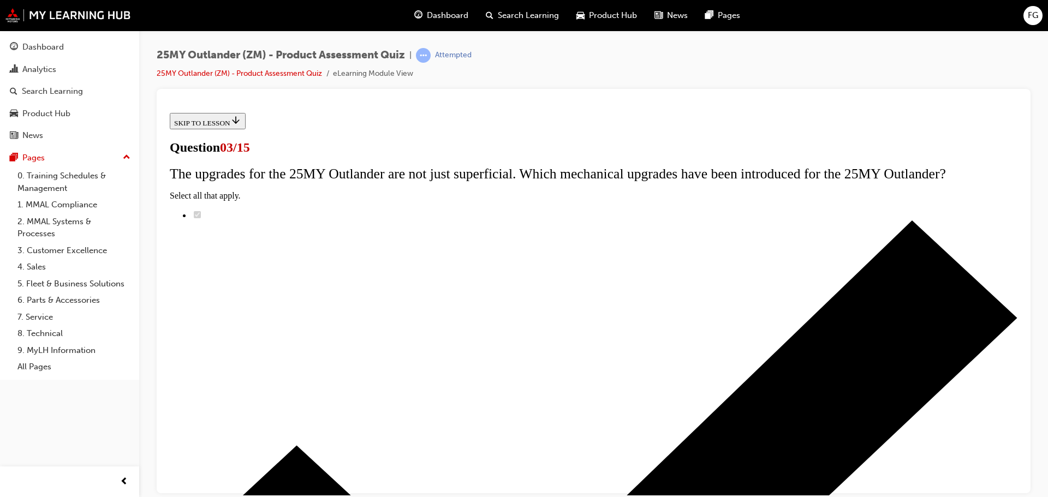
scroll to position [55, 0]
radio input "true"
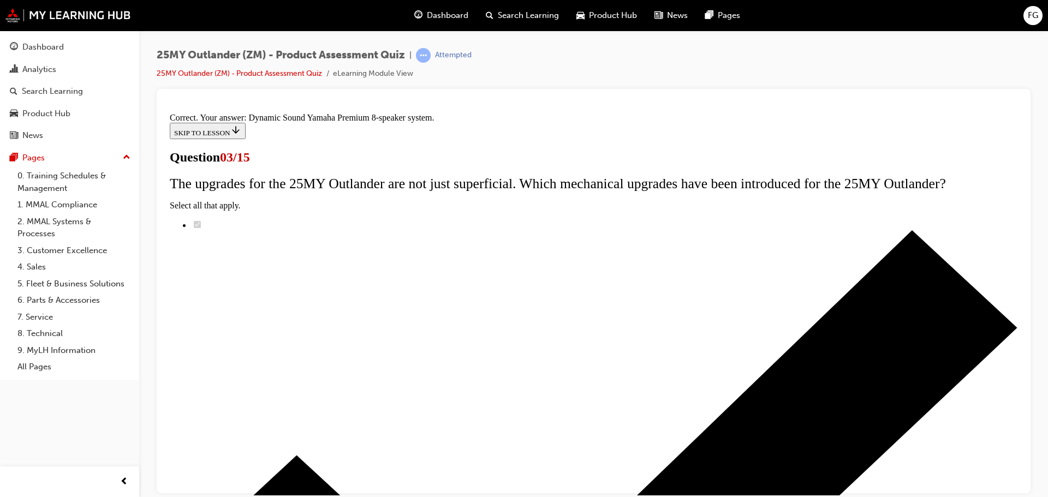
scroll to position [182, 0]
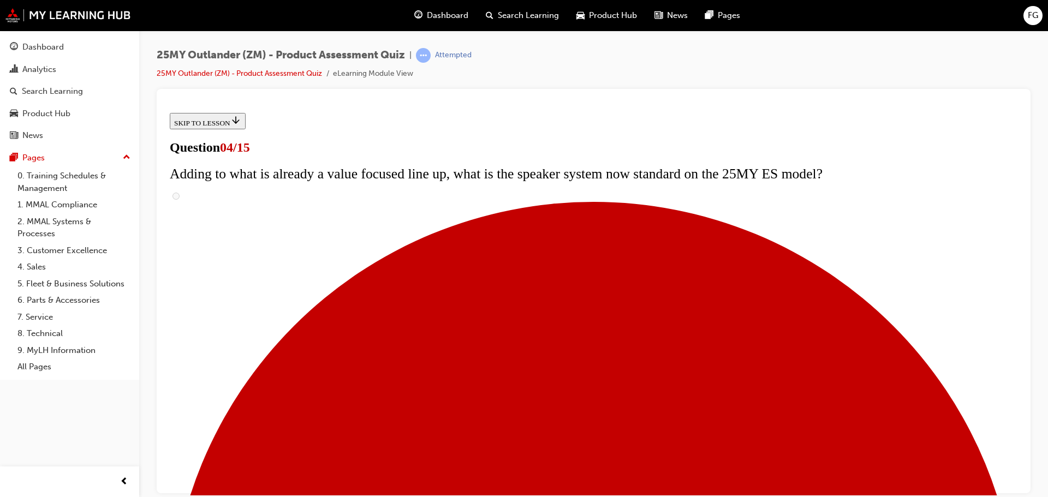
scroll to position [218, 0]
checkbox input "true"
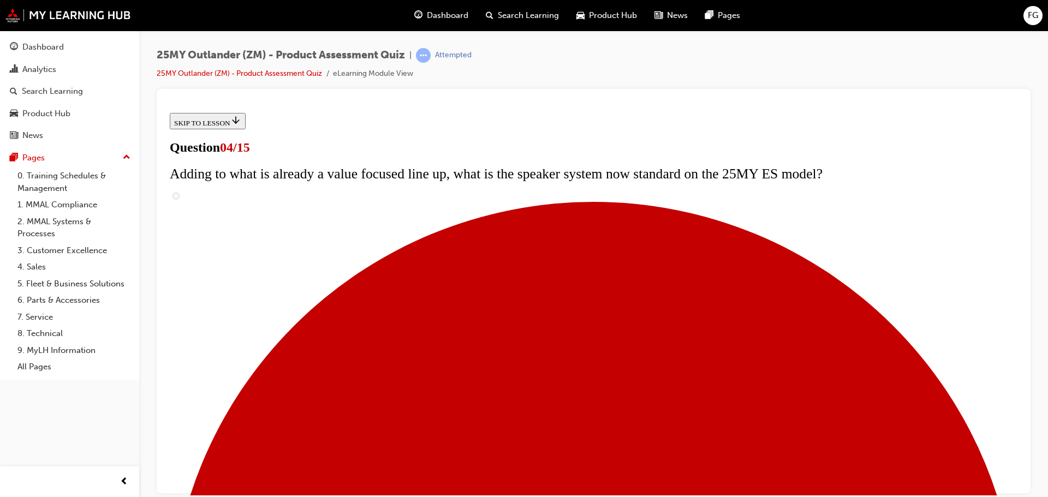
checkbox input "true"
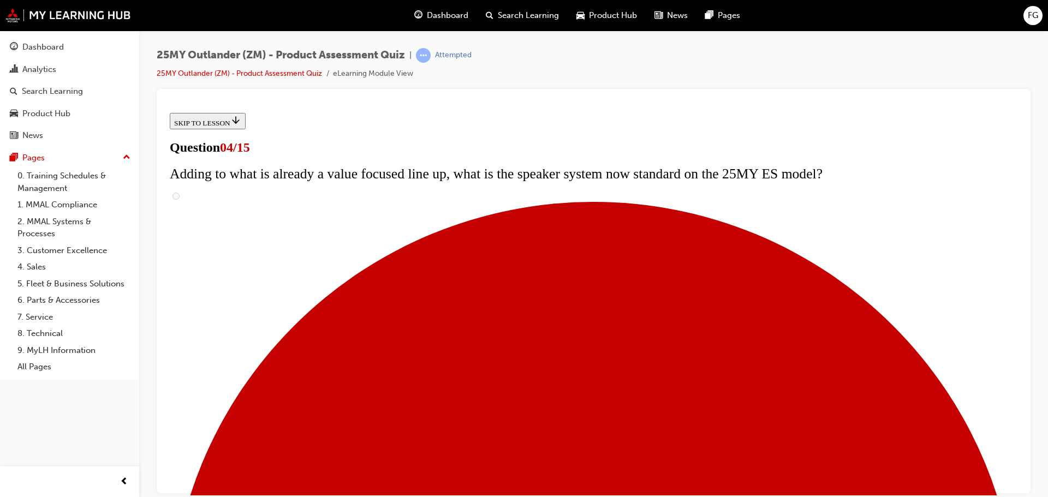
scroll to position [273, 0]
checkbox input "true"
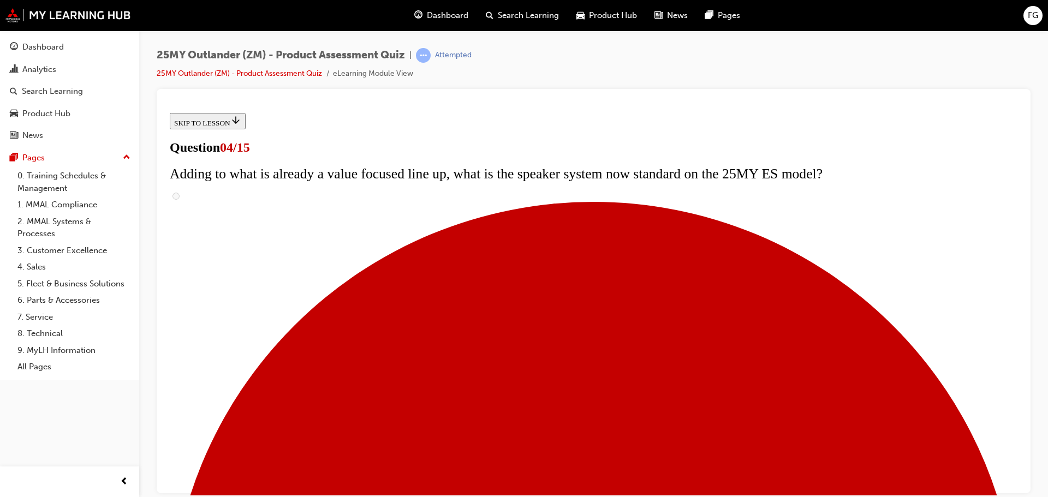
checkbox input "true"
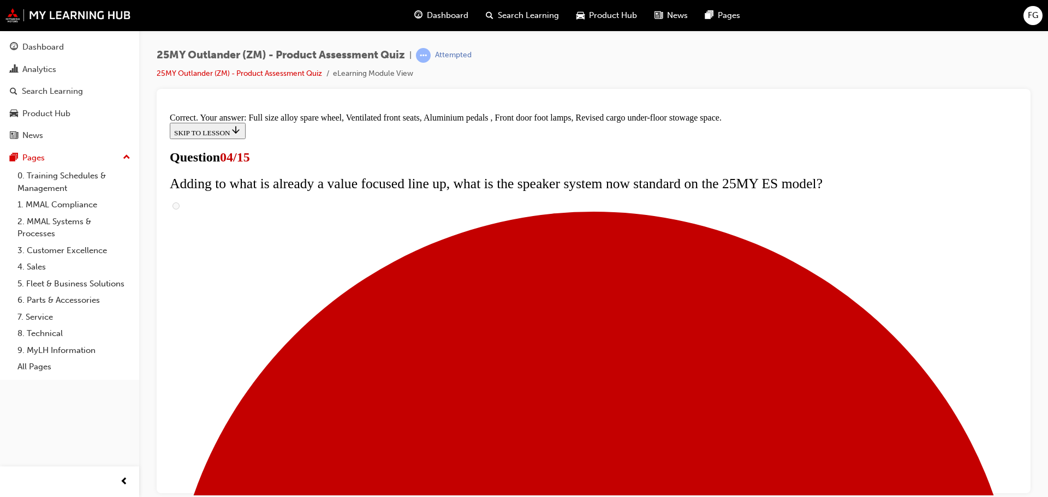
scroll to position [351, 0]
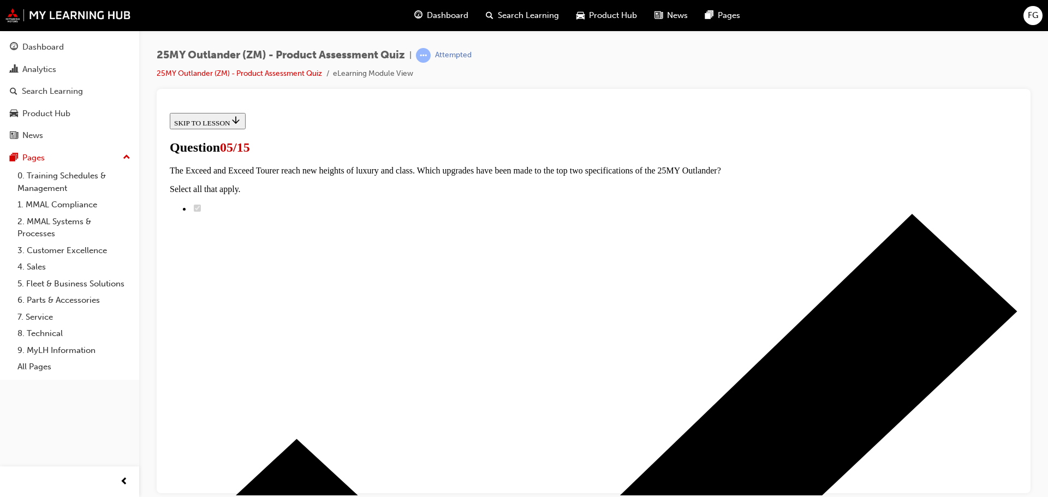
radio input "true"
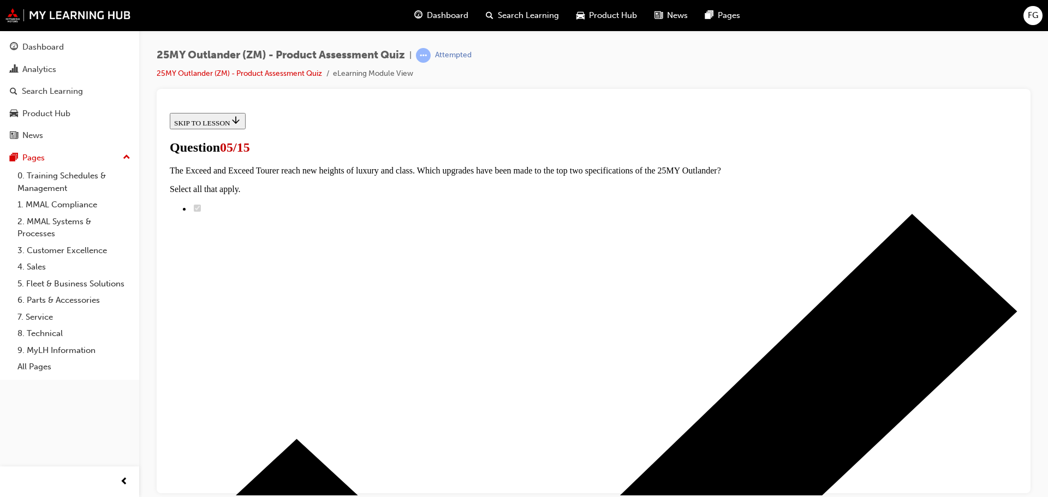
radio input "true"
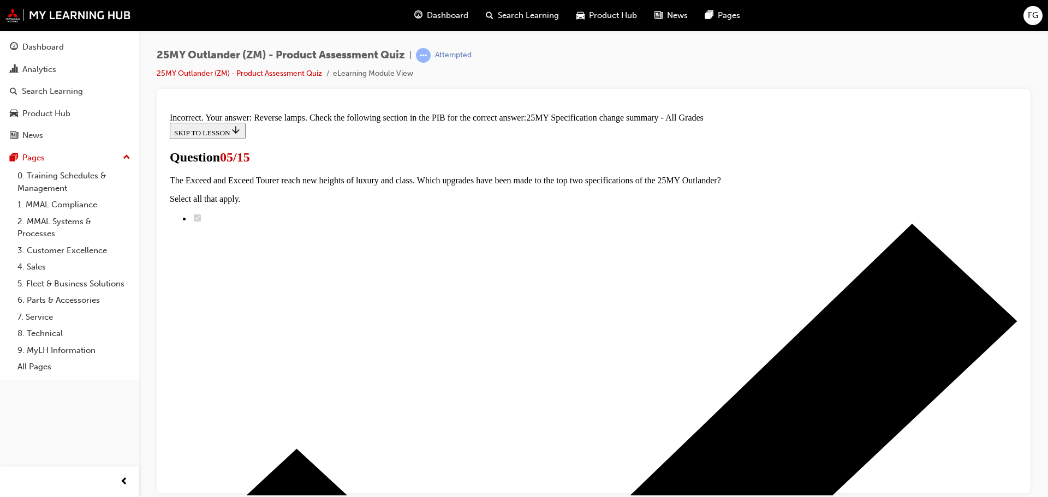
scroll to position [337, 0]
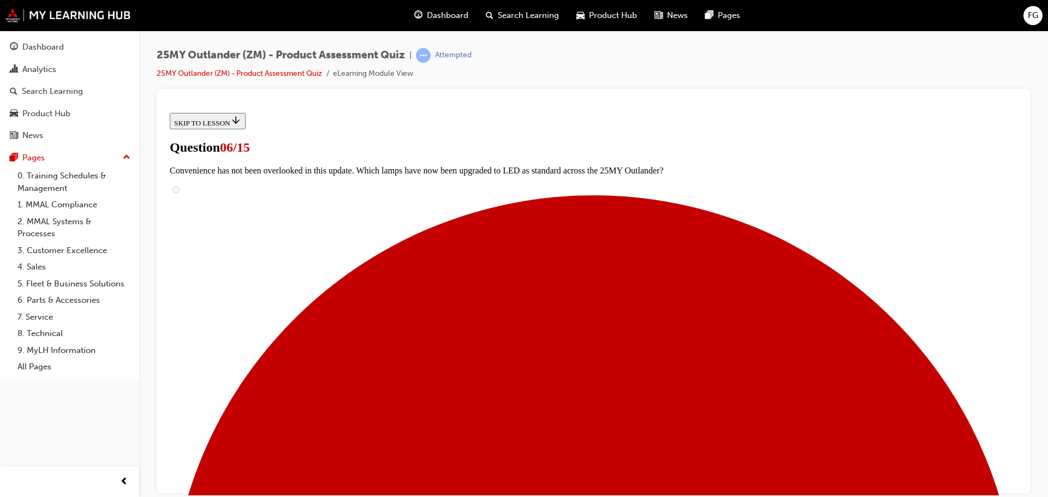
scroll to position [218, 0]
radio input "true"
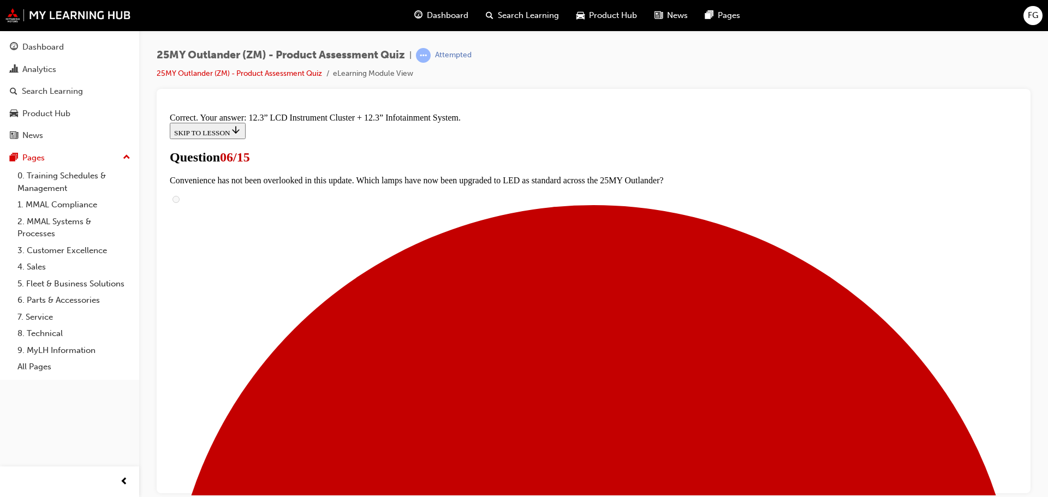
scroll to position [373, 0]
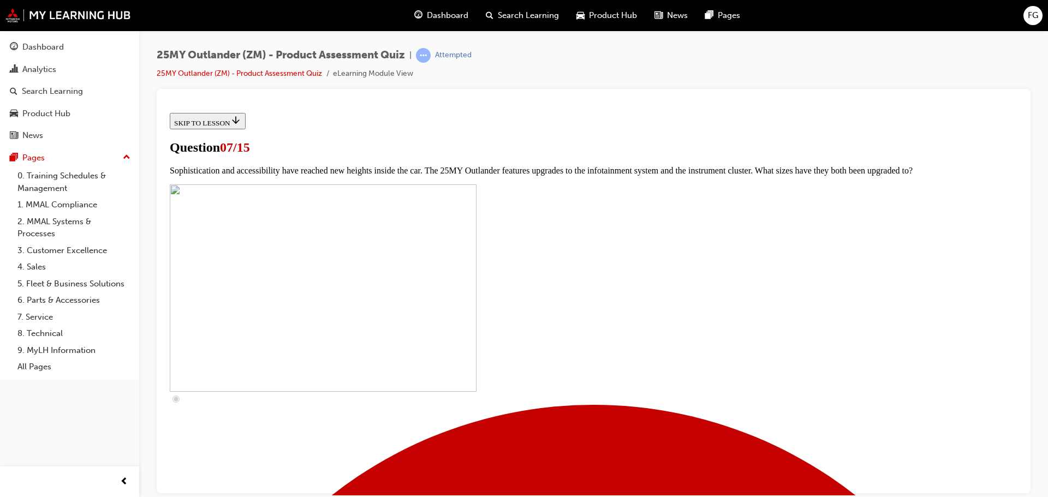
scroll to position [382, 0]
checkbox input "true"
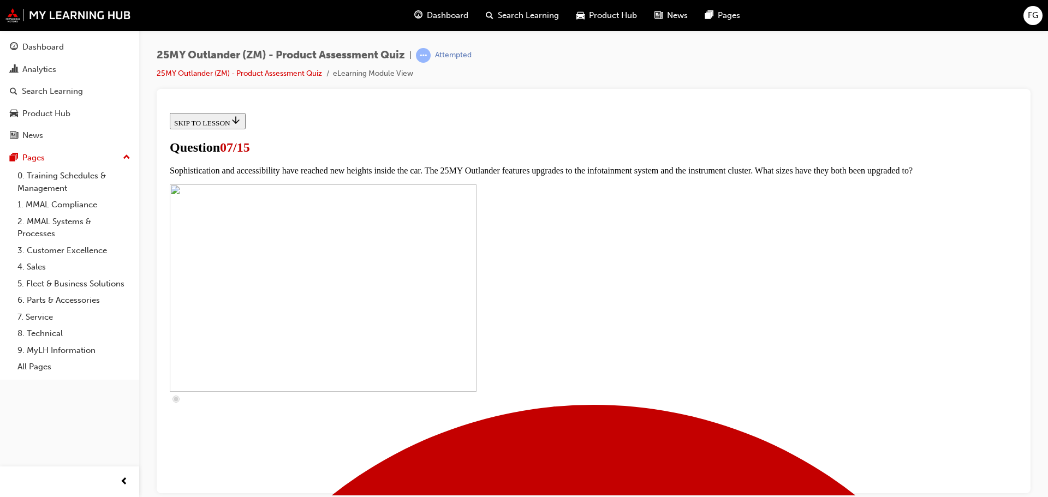
checkbox input "true"
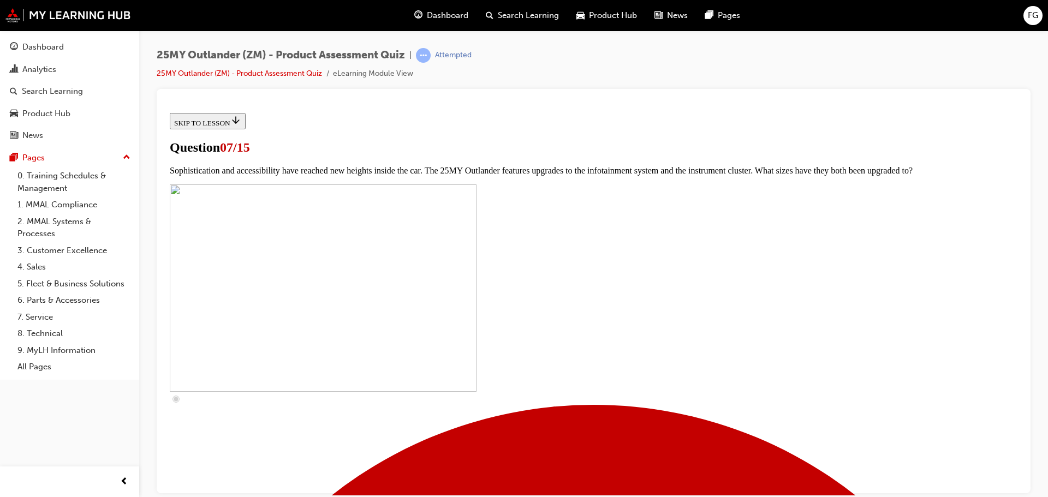
checkbox input "true"
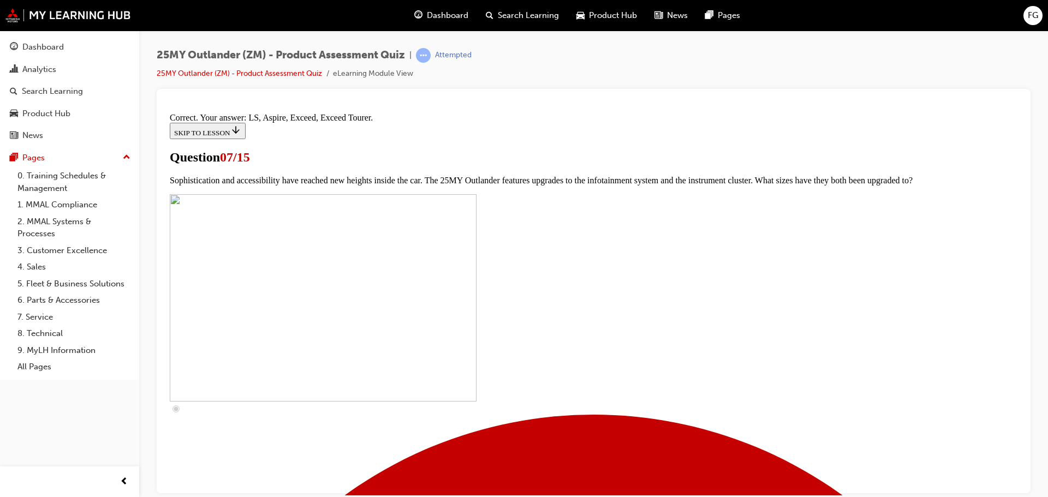
scroll to position [497, 0]
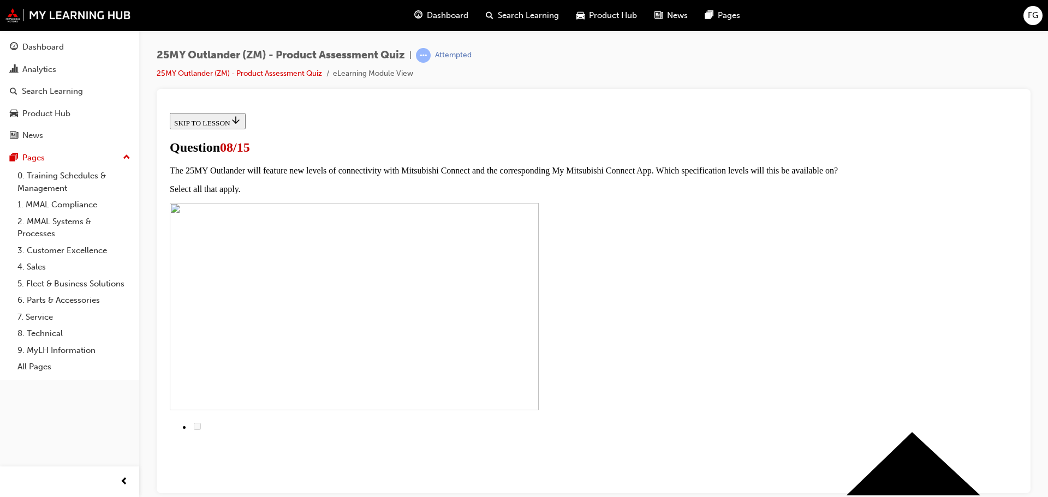
scroll to position [55, 0]
radio input "true"
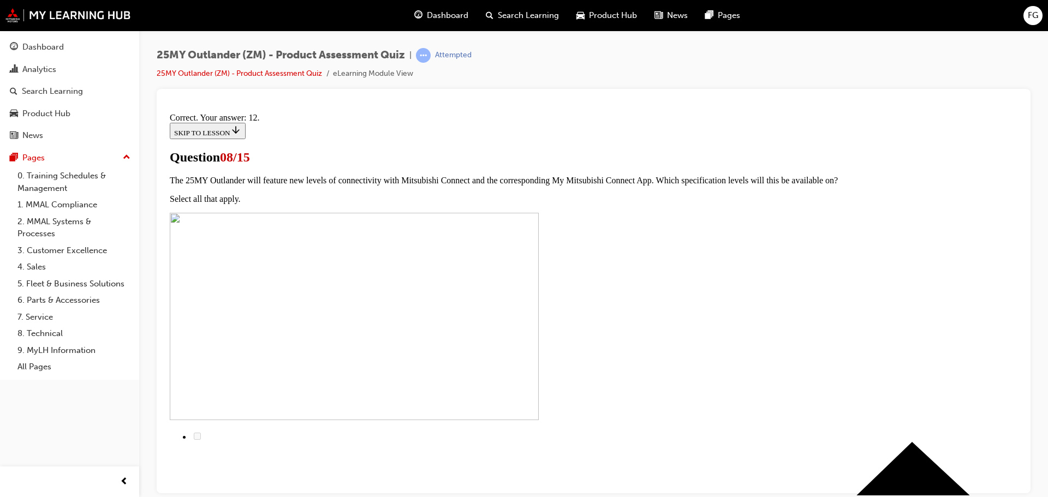
scroll to position [182, 0]
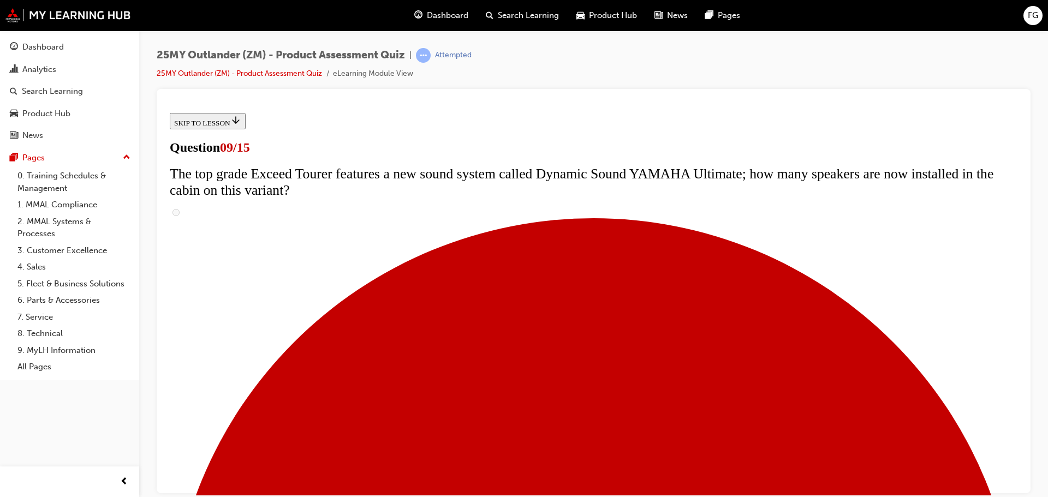
scroll to position [218, 0]
radio input "true"
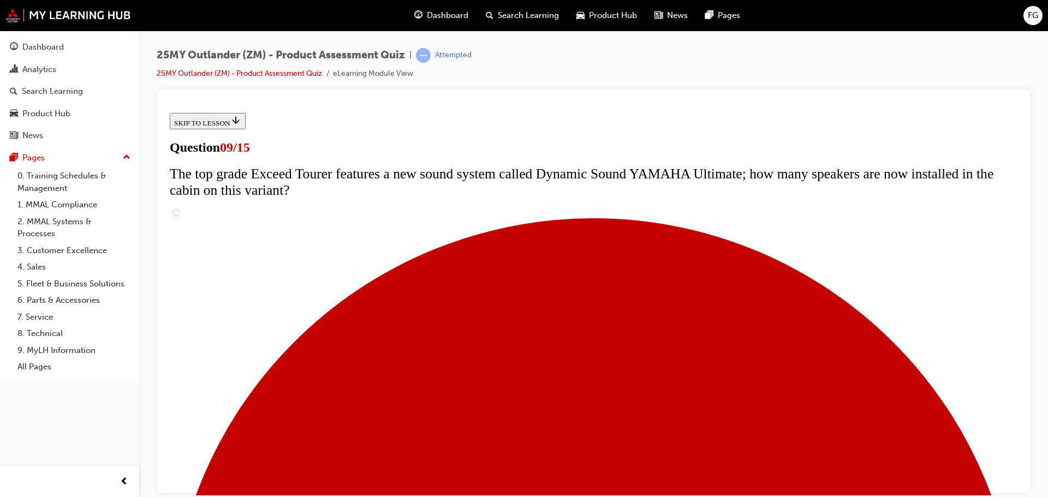
radio input "true"
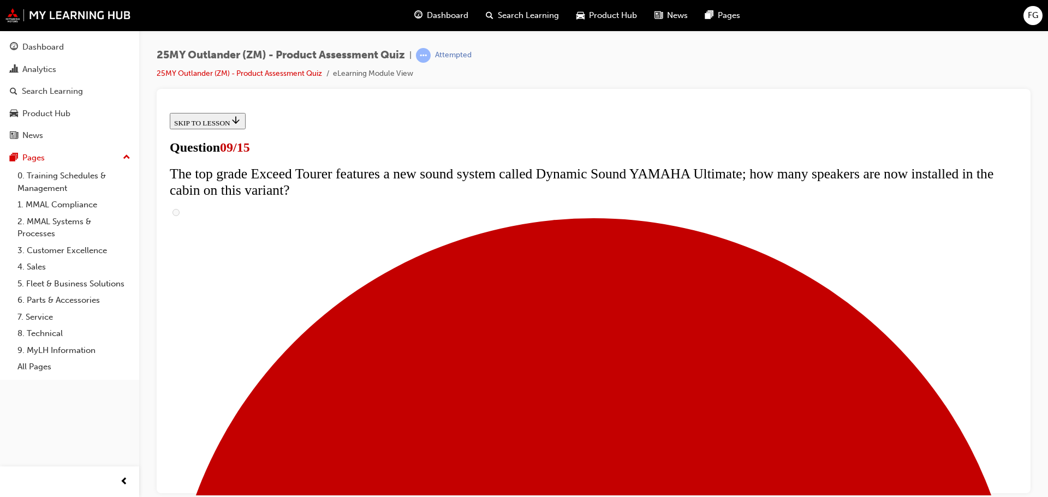
radio input "true"
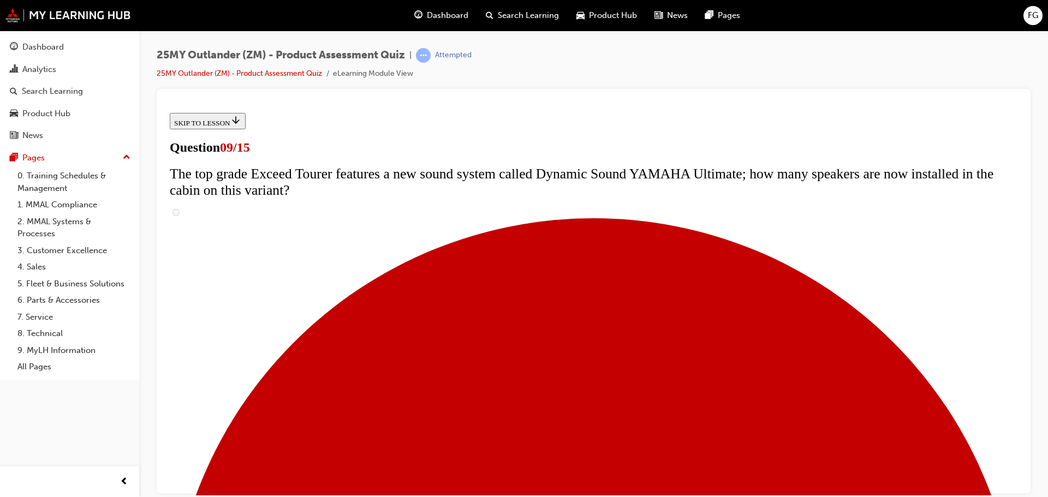
radio input "true"
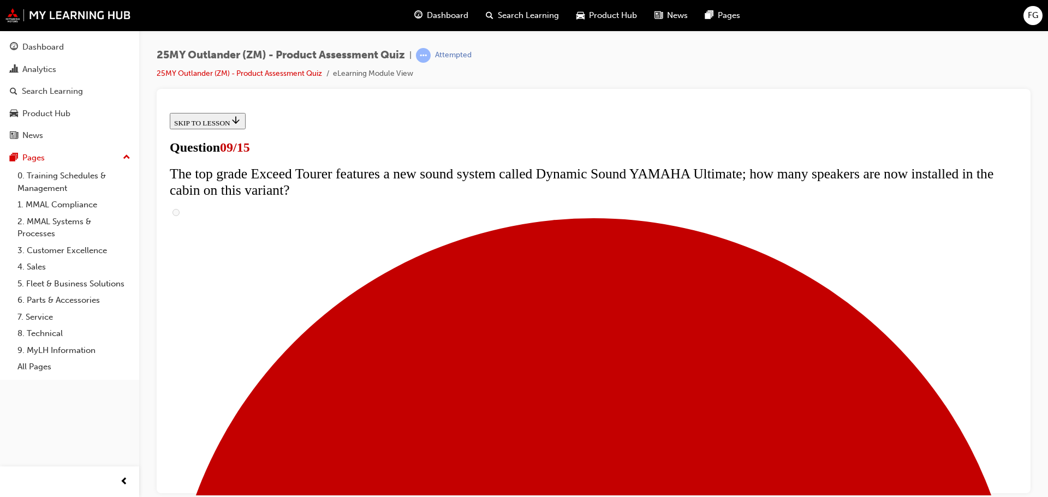
radio input "true"
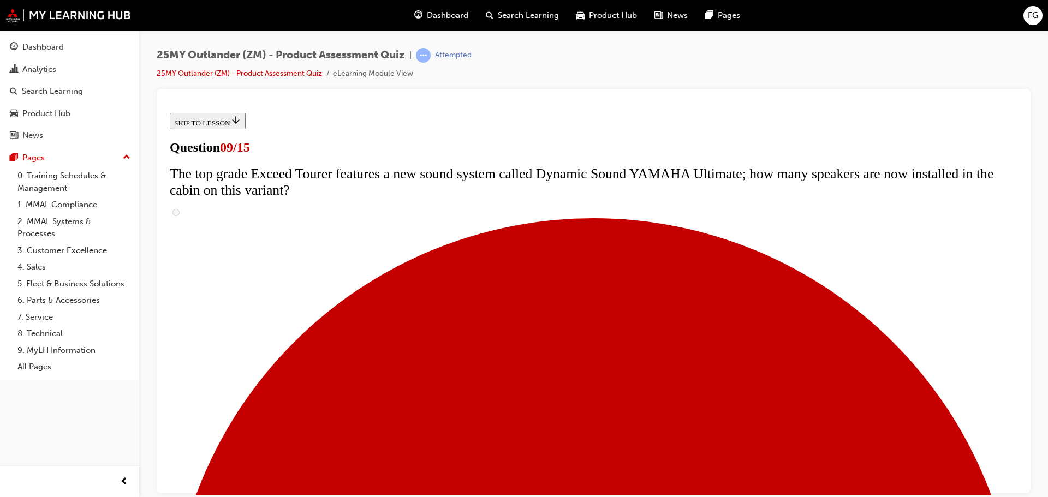
radio input "true"
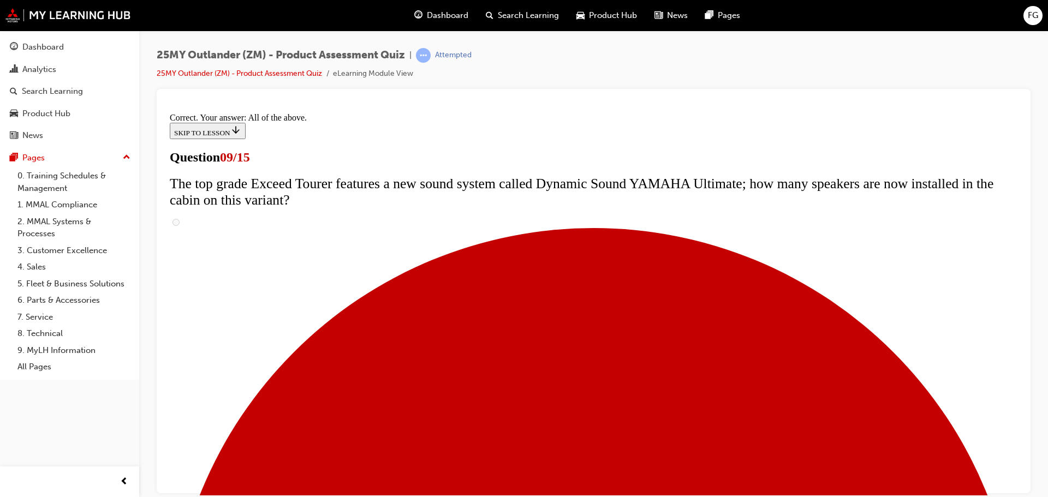
scroll to position [573, 0]
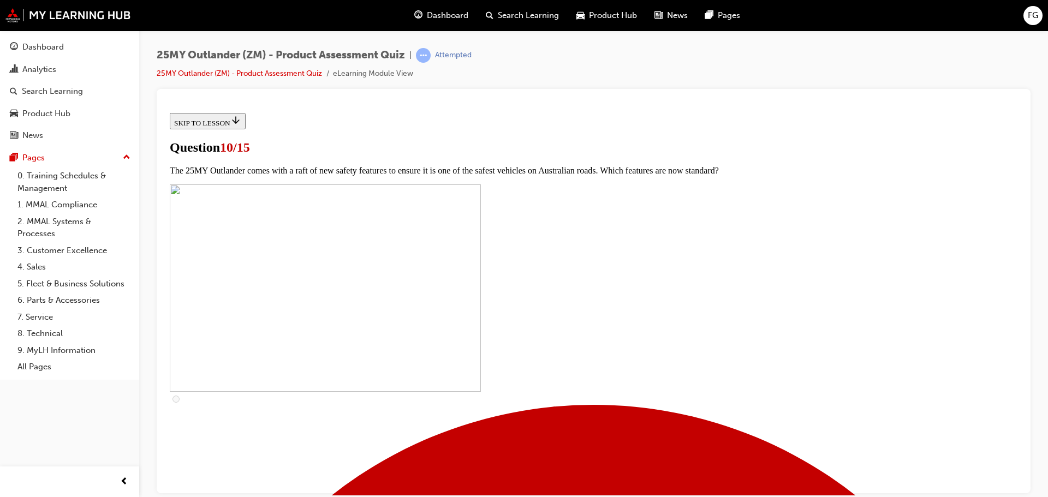
scroll to position [328, 0]
checkbox input "true"
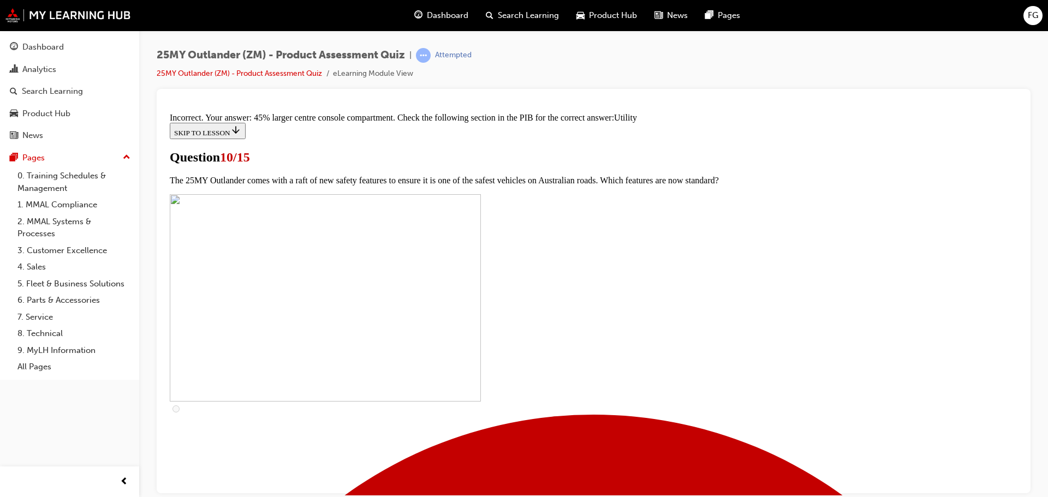
scroll to position [538, 0]
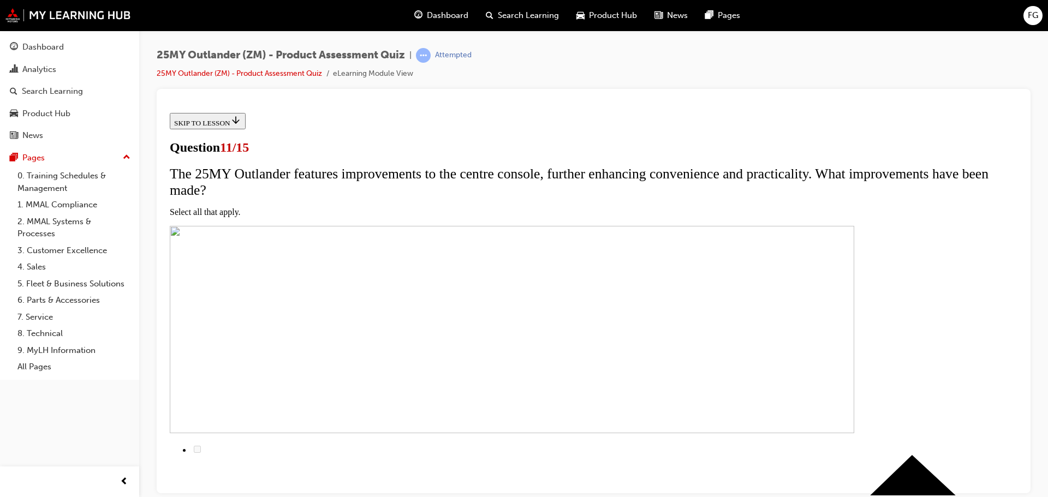
scroll to position [218, 0]
checkbox input "true"
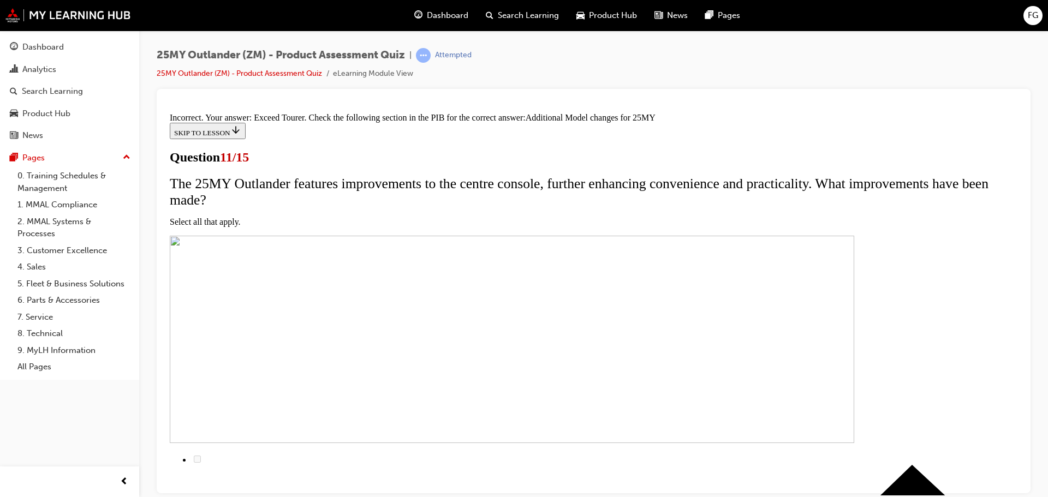
scroll to position [330, 0]
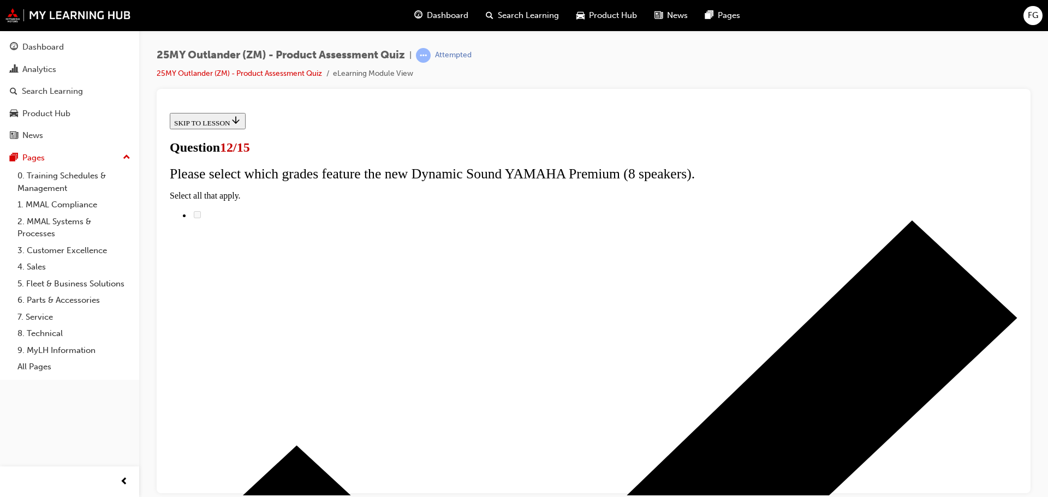
scroll to position [87, 0]
radio input "true"
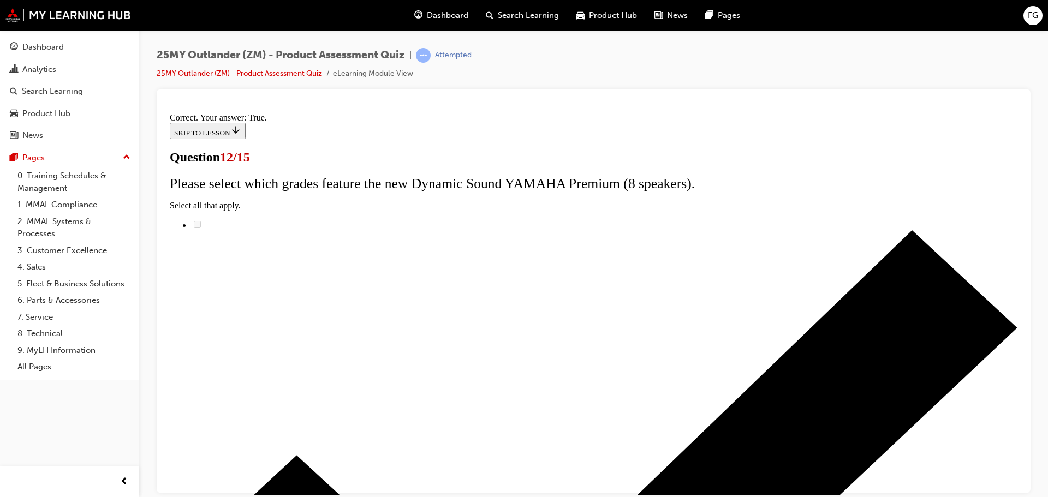
scroll to position [132, 0]
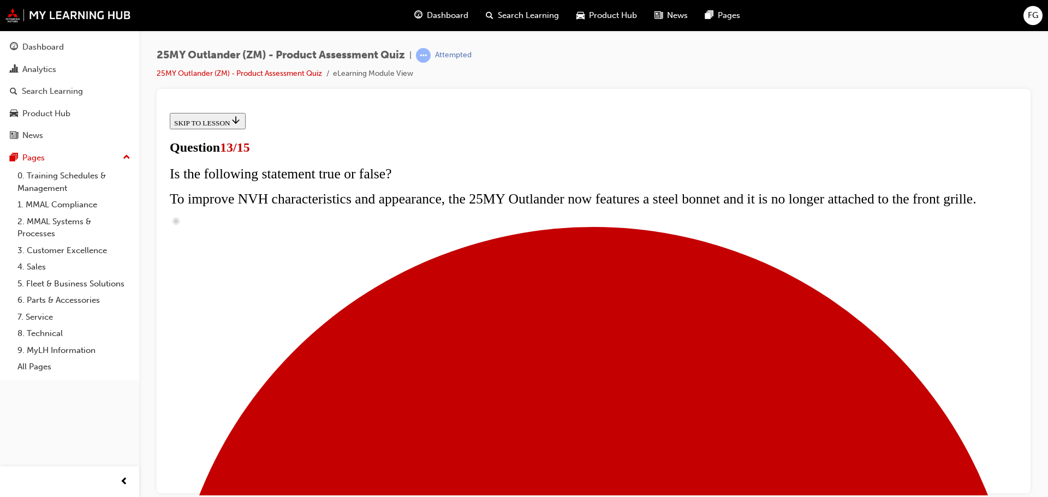
scroll to position [164, 0]
radio input "true"
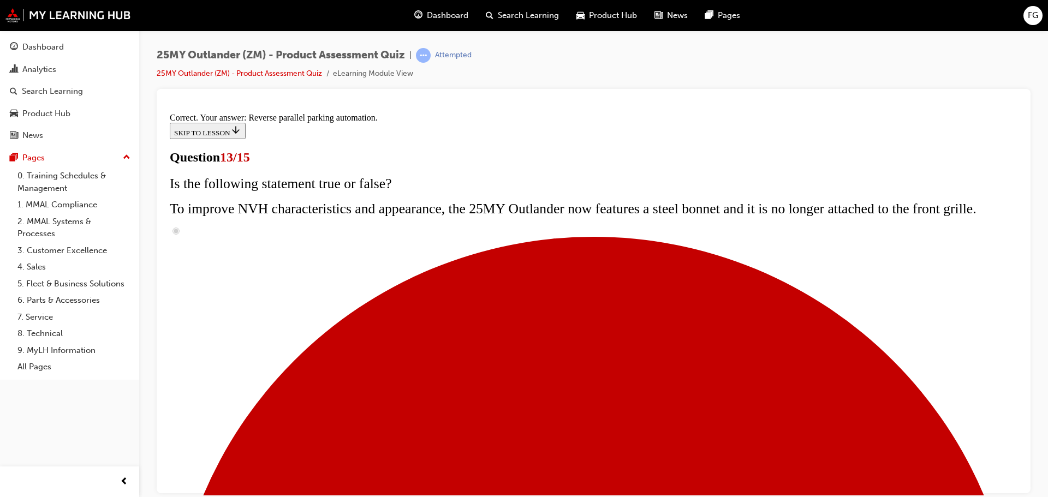
scroll to position [288, 0]
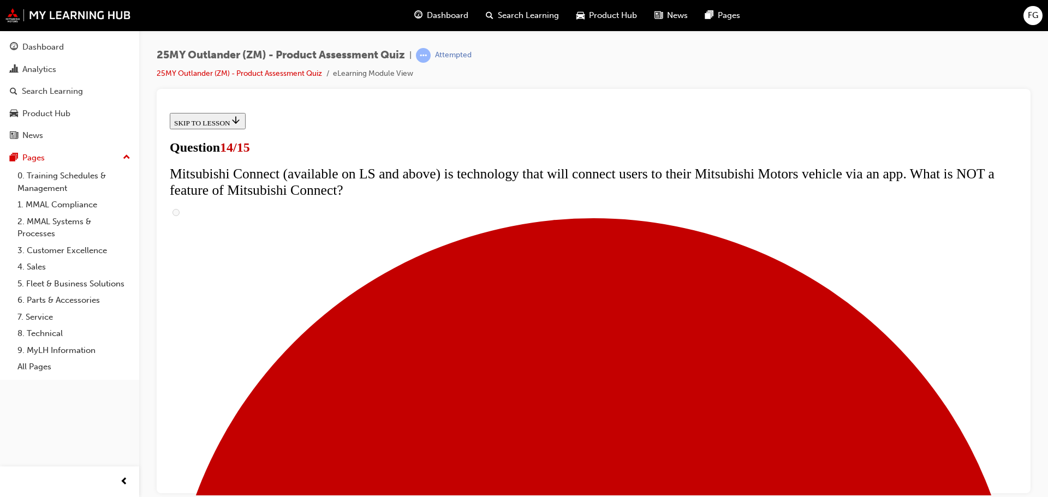
scroll to position [382, 0]
radio input "true"
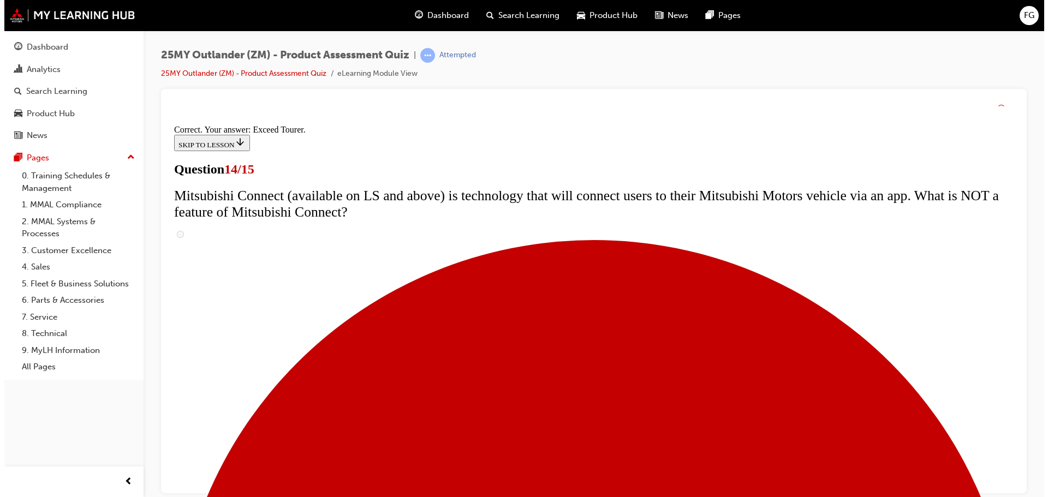
scroll to position [460, 0]
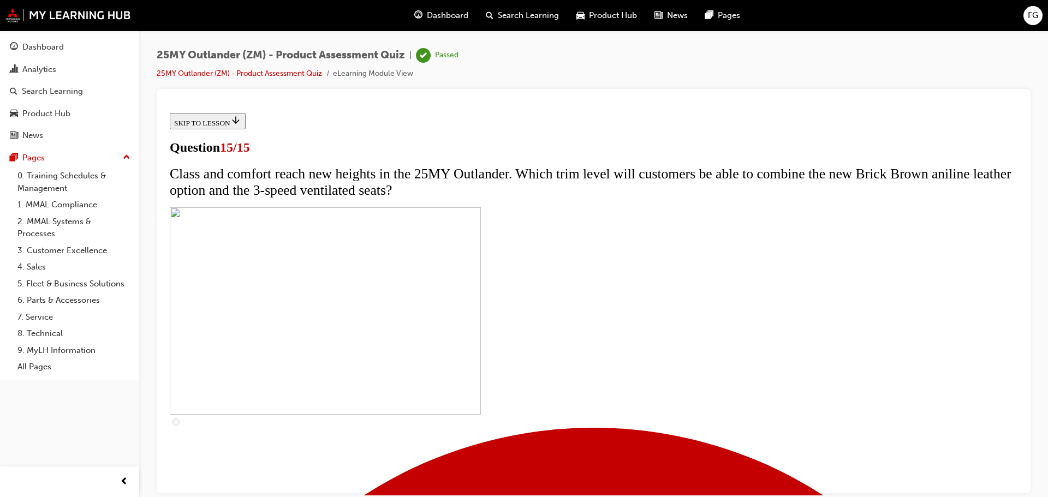
scroll to position [164, 0]
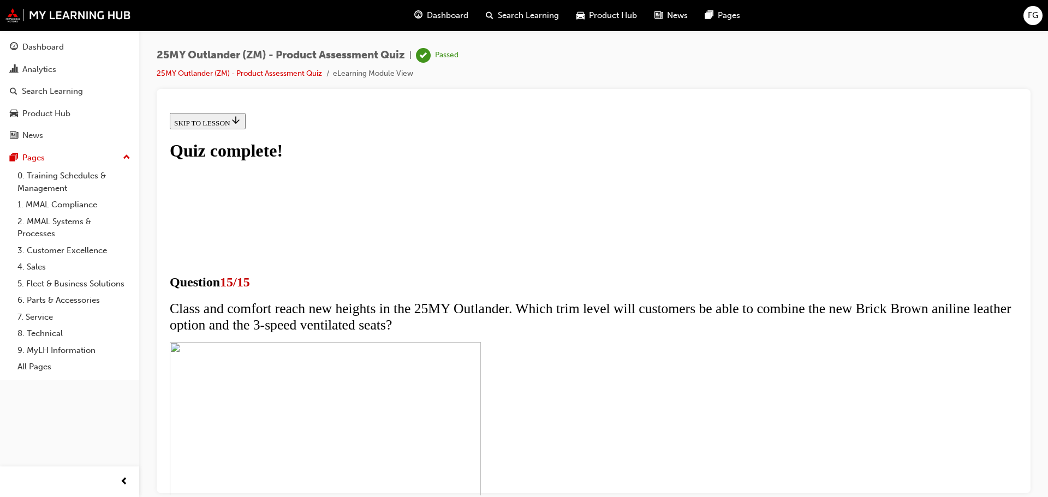
scroll to position [169, 0]
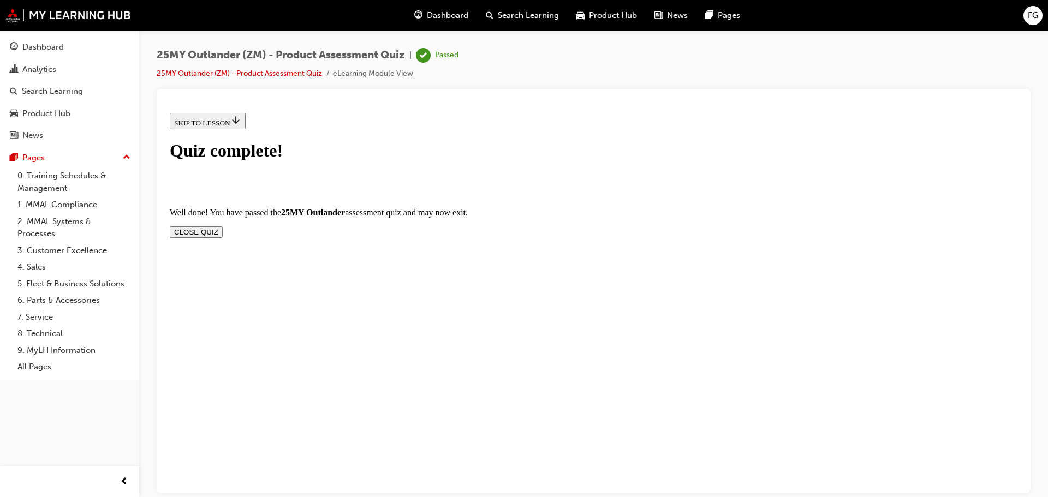
click at [223, 226] on button "CLOSE QUIZ" at bounding box center [196, 231] width 53 height 11
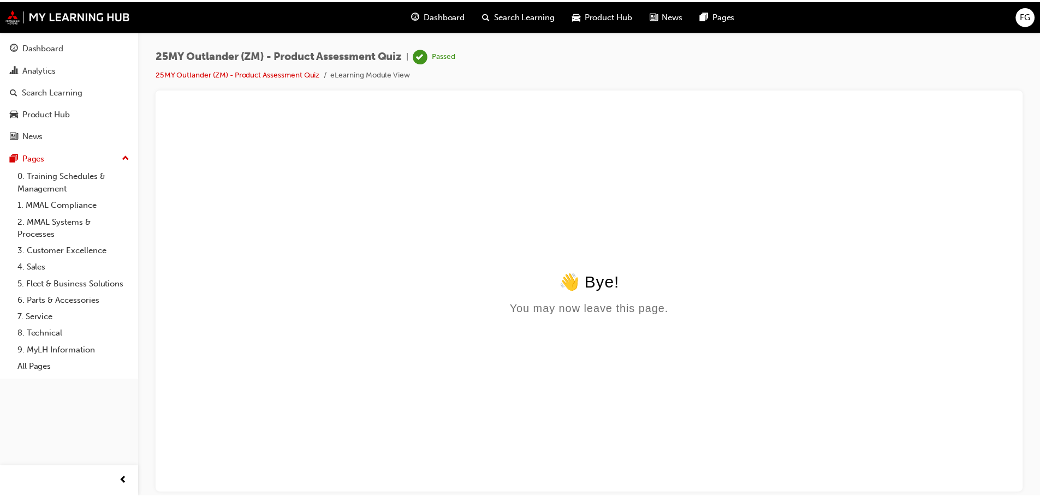
scroll to position [0, 0]
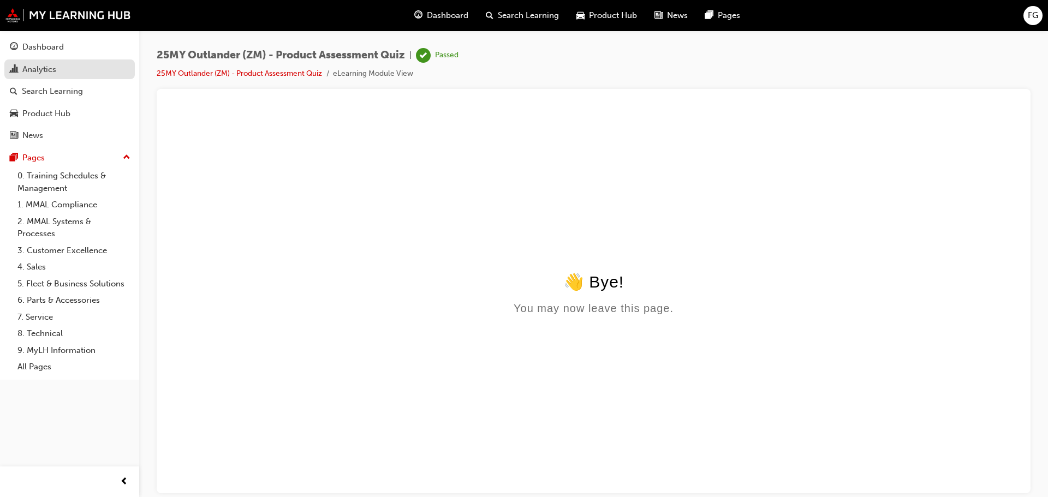
click at [38, 63] on div "Analytics" at bounding box center [70, 70] width 120 height 14
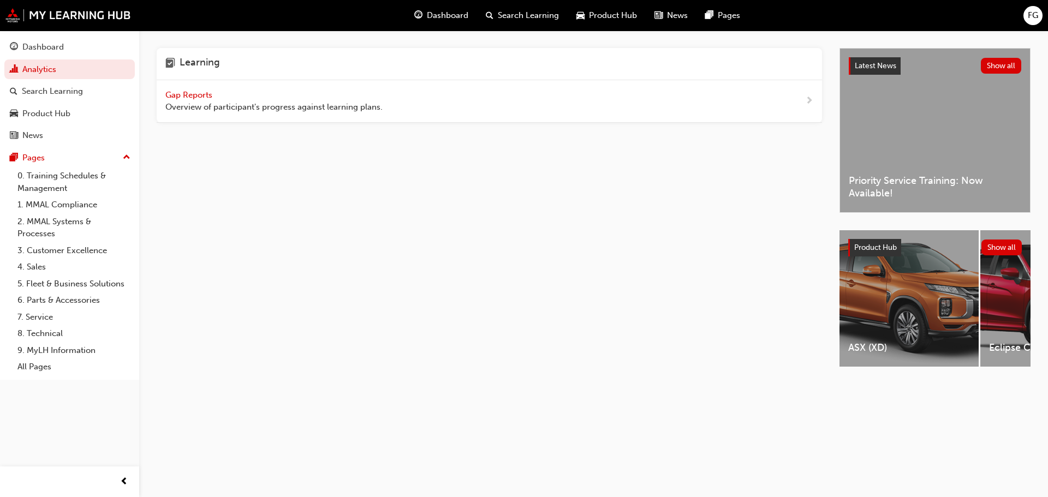
click at [192, 93] on span "Gap Reports" at bounding box center [189, 95] width 49 height 10
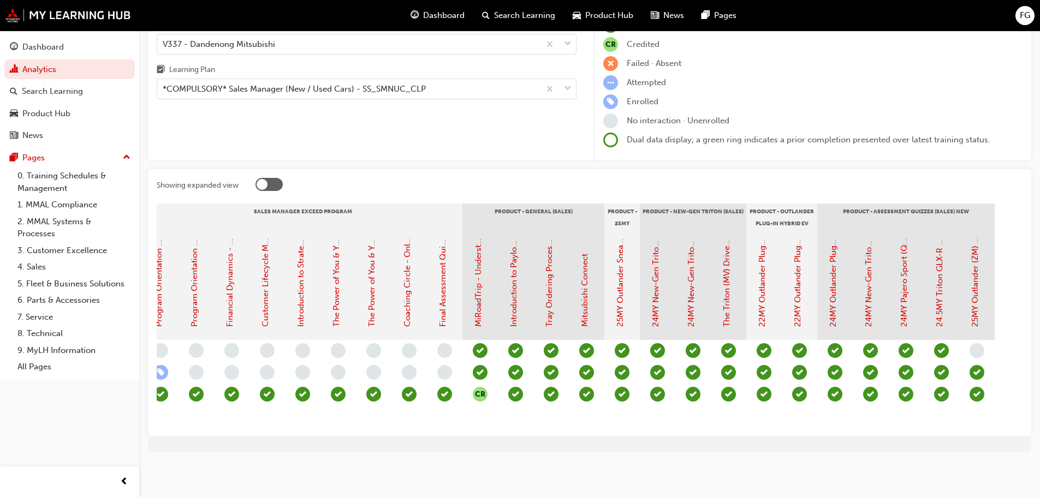
scroll to position [0, 1546]
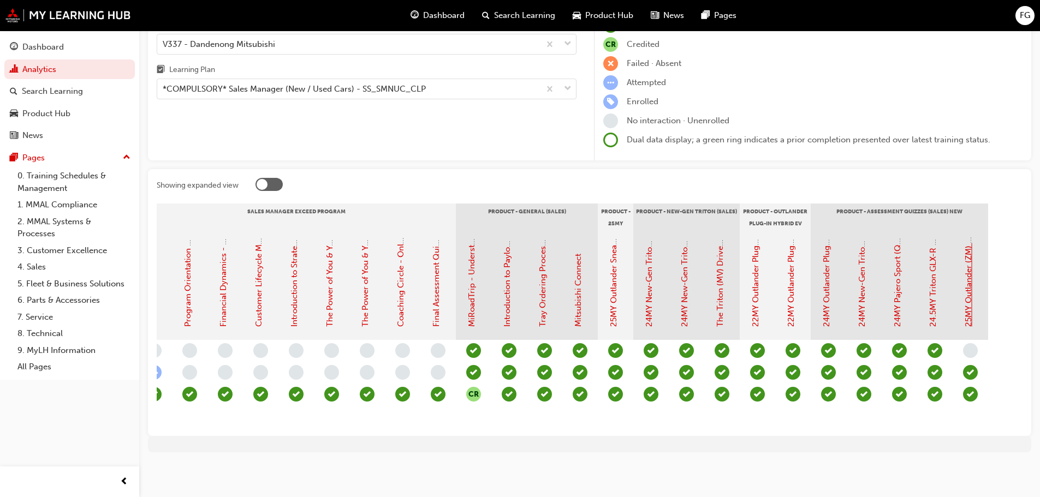
click at [969, 280] on link "25MY Outlander (ZM) - Product Assessment Quiz" at bounding box center [969, 233] width 10 height 187
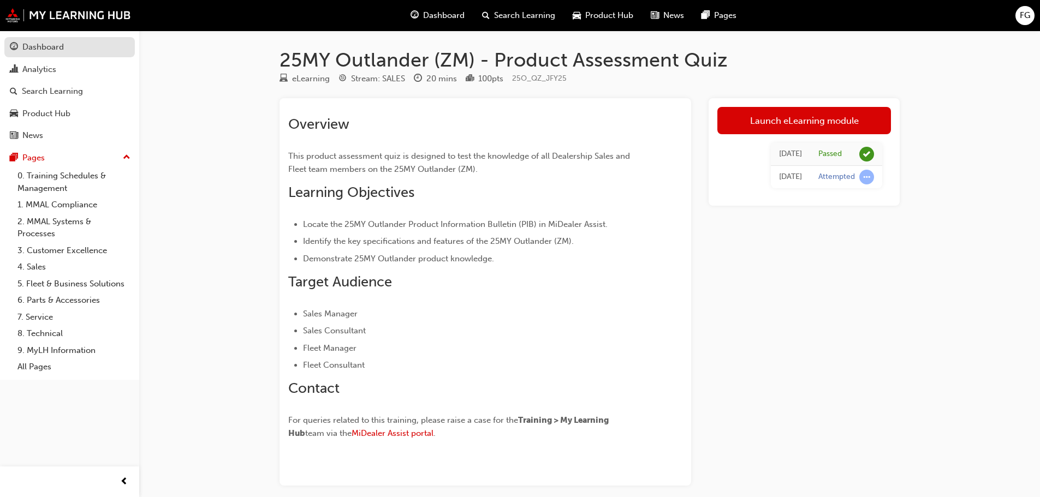
click at [43, 49] on div "Dashboard" at bounding box center [42, 47] width 41 height 13
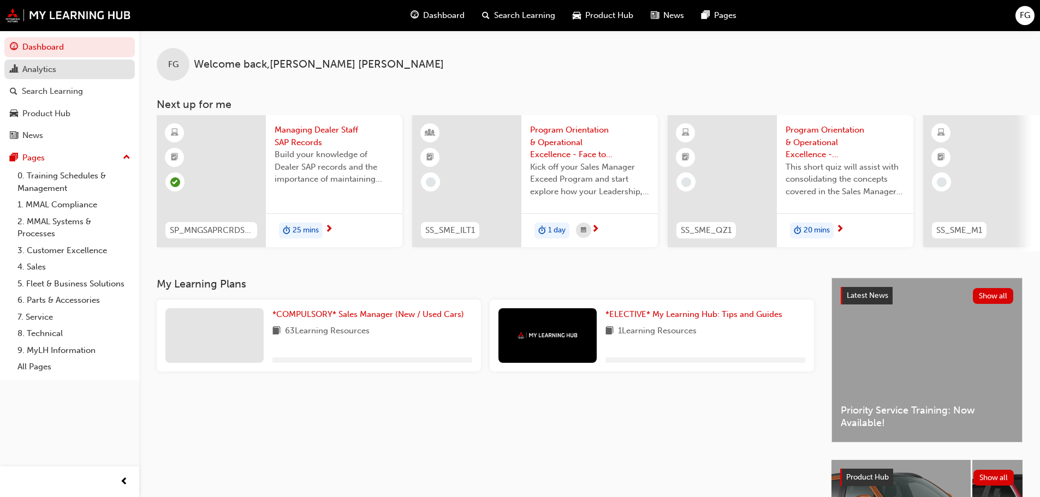
click at [41, 70] on div "Analytics" at bounding box center [39, 69] width 34 height 13
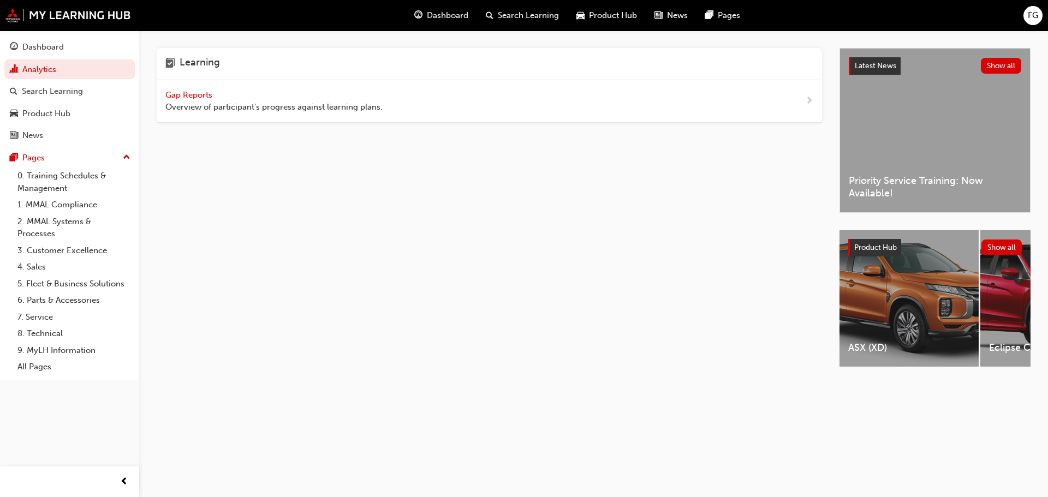
click at [192, 95] on span "Gap Reports" at bounding box center [189, 95] width 49 height 10
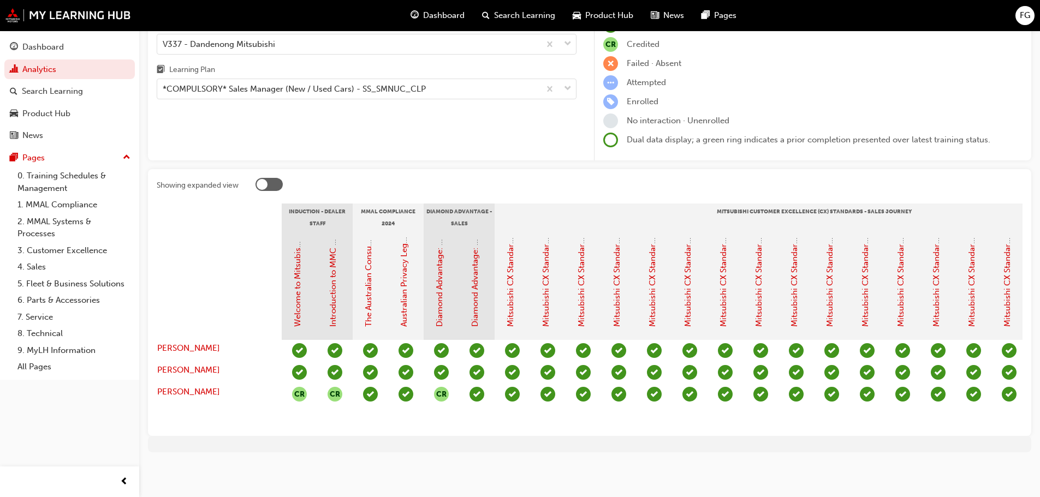
scroll to position [0, 14]
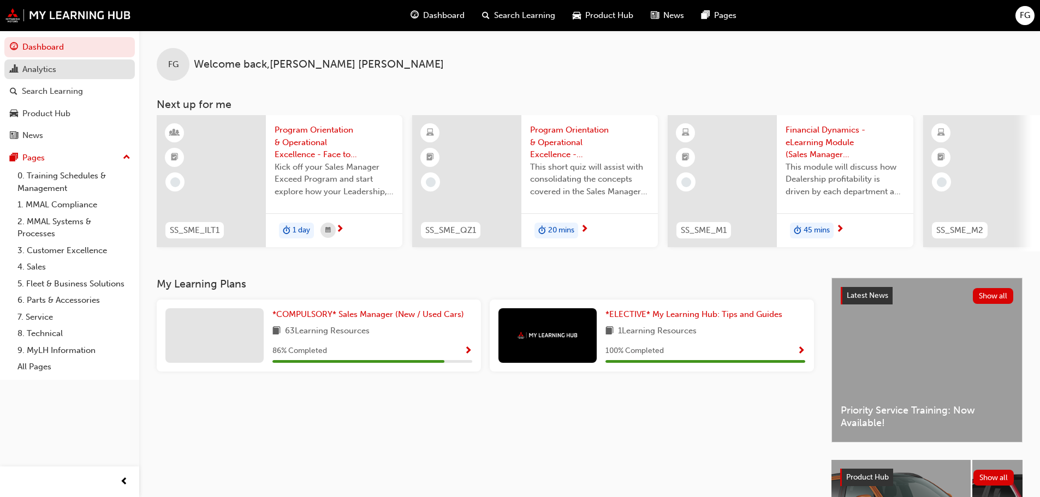
click at [43, 70] on div "Analytics" at bounding box center [39, 69] width 34 height 13
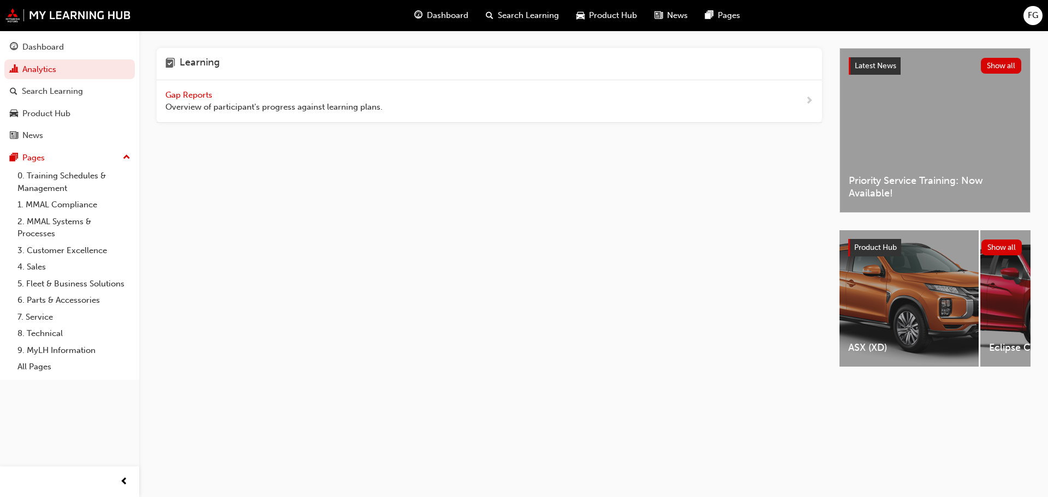
click at [191, 93] on span "Gap Reports" at bounding box center [189, 95] width 49 height 10
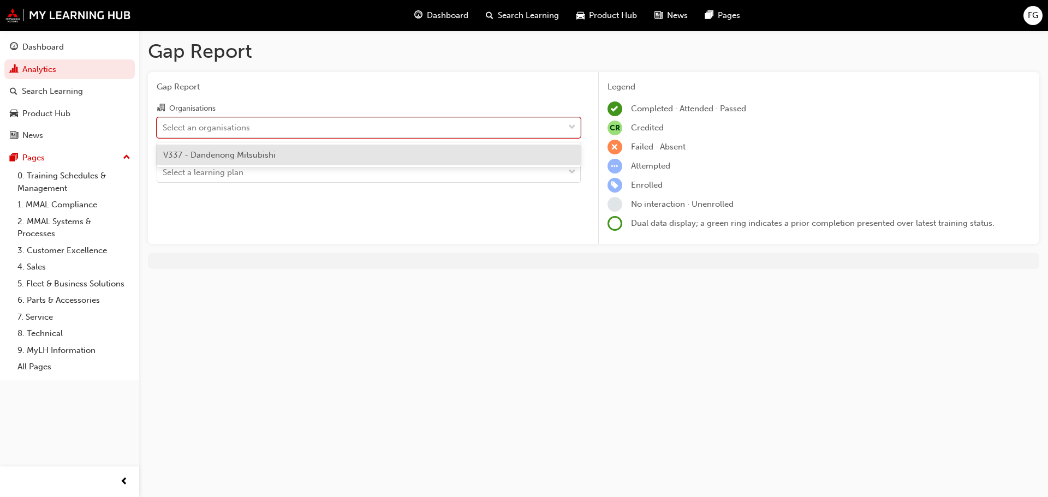
click at [265, 133] on div "Select an organisations" at bounding box center [360, 127] width 407 height 19
click at [164, 132] on input "Organisations option V337 - Dandenong Mitsubishi focused, 1 of 1. 1 result avai…" at bounding box center [163, 126] width 1 height 9
click at [269, 158] on span "V337 - Dandenong Mitsubishi" at bounding box center [219, 155] width 112 height 10
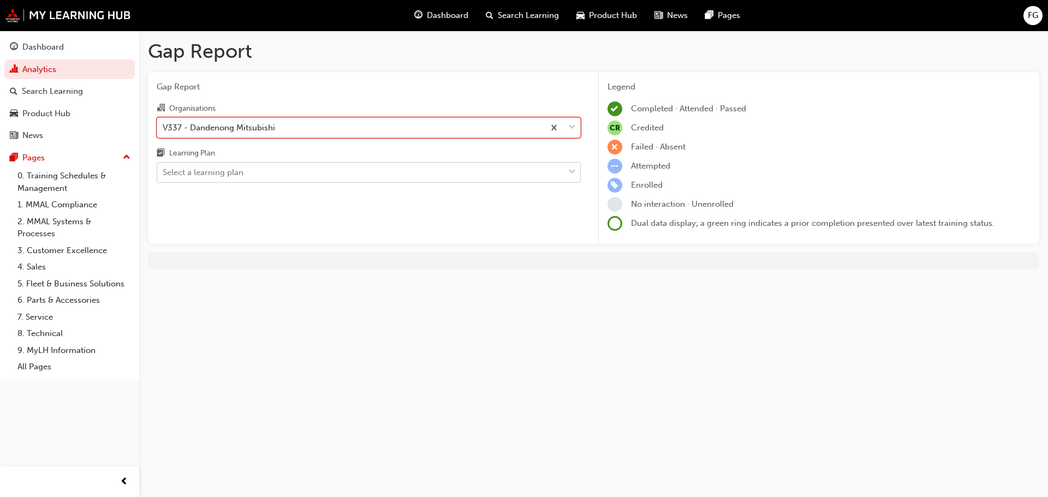
click at [253, 174] on div "Select a learning plan" at bounding box center [360, 172] width 407 height 19
click at [164, 174] on input "Learning Plan Select a learning plan" at bounding box center [163, 172] width 1 height 9
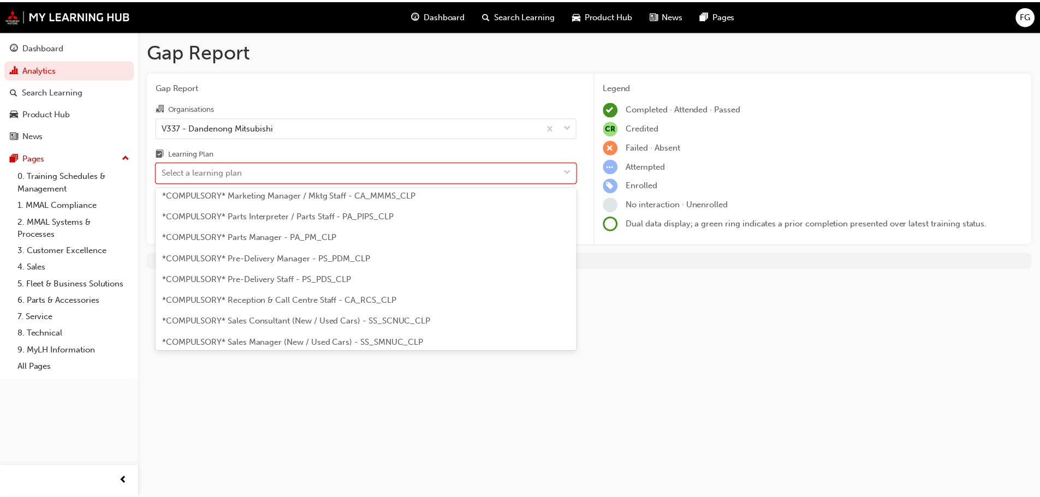
scroll to position [218, 0]
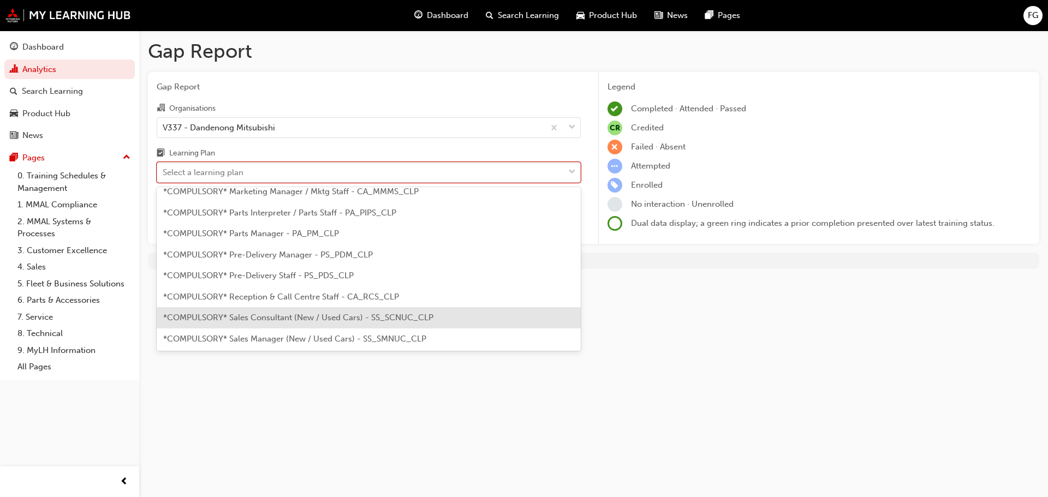
click at [292, 321] on span "*COMPULSORY* Sales Consultant (New / Used Cars) - SS_SCNUC_CLP" at bounding box center [298, 318] width 270 height 10
